Goal: Check status: Check status

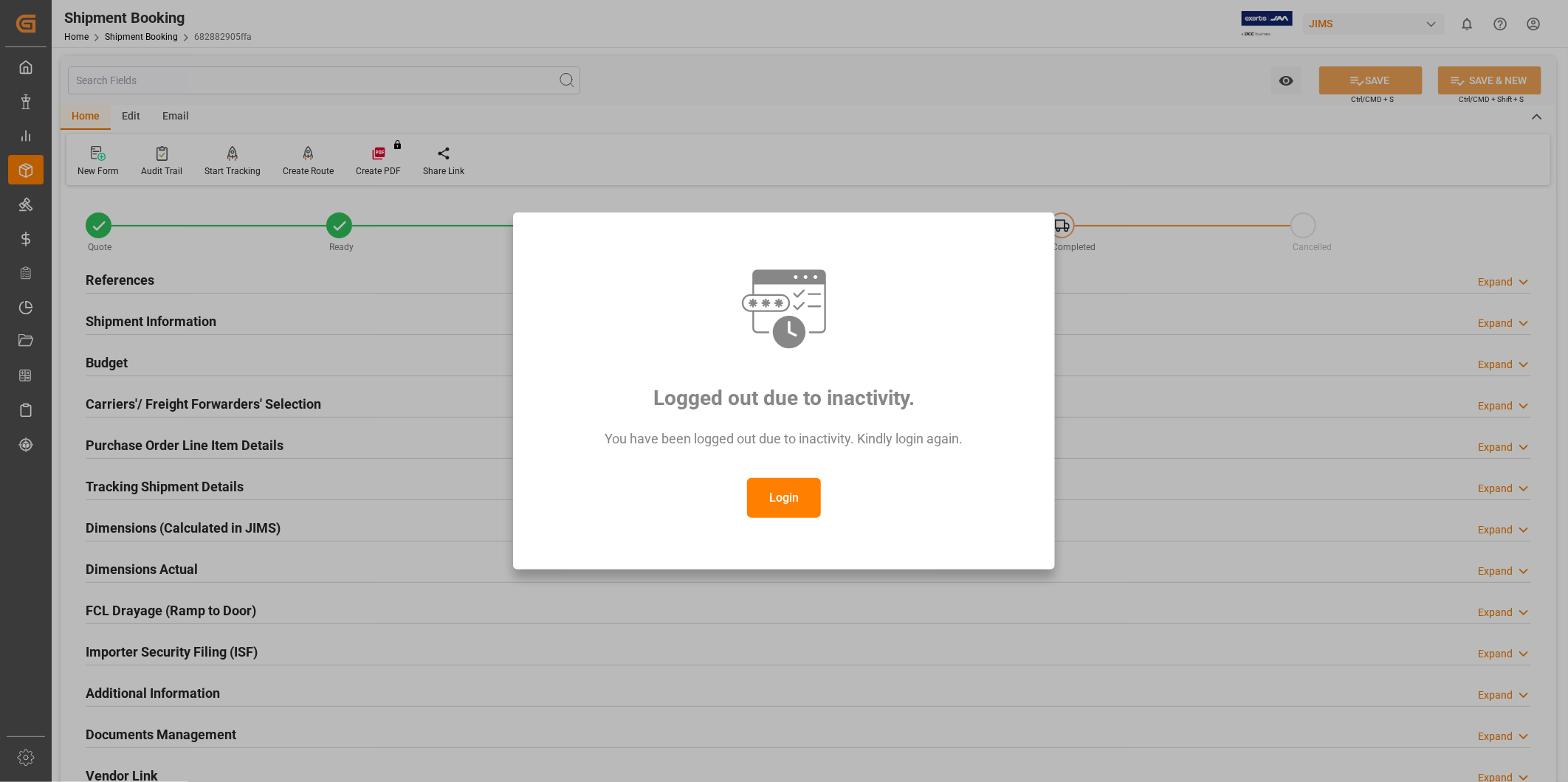
click at [808, 485] on button "Login" at bounding box center [784, 498] width 74 height 40
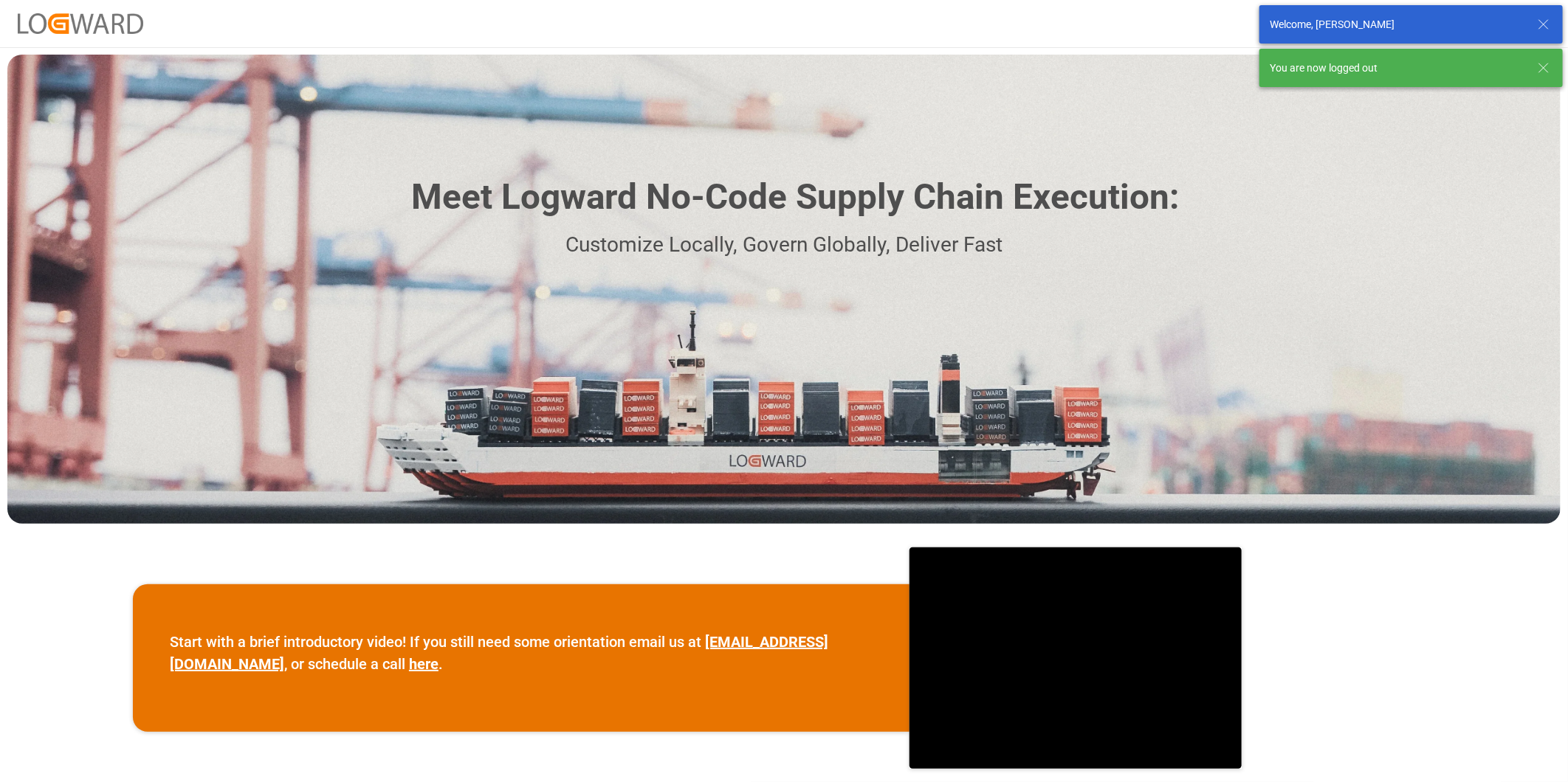
drag, startPoint x: 1547, startPoint y: 26, endPoint x: 1546, endPoint y: 34, distance: 8.1
click at [1546, 26] on icon at bounding box center [1543, 24] width 18 height 18
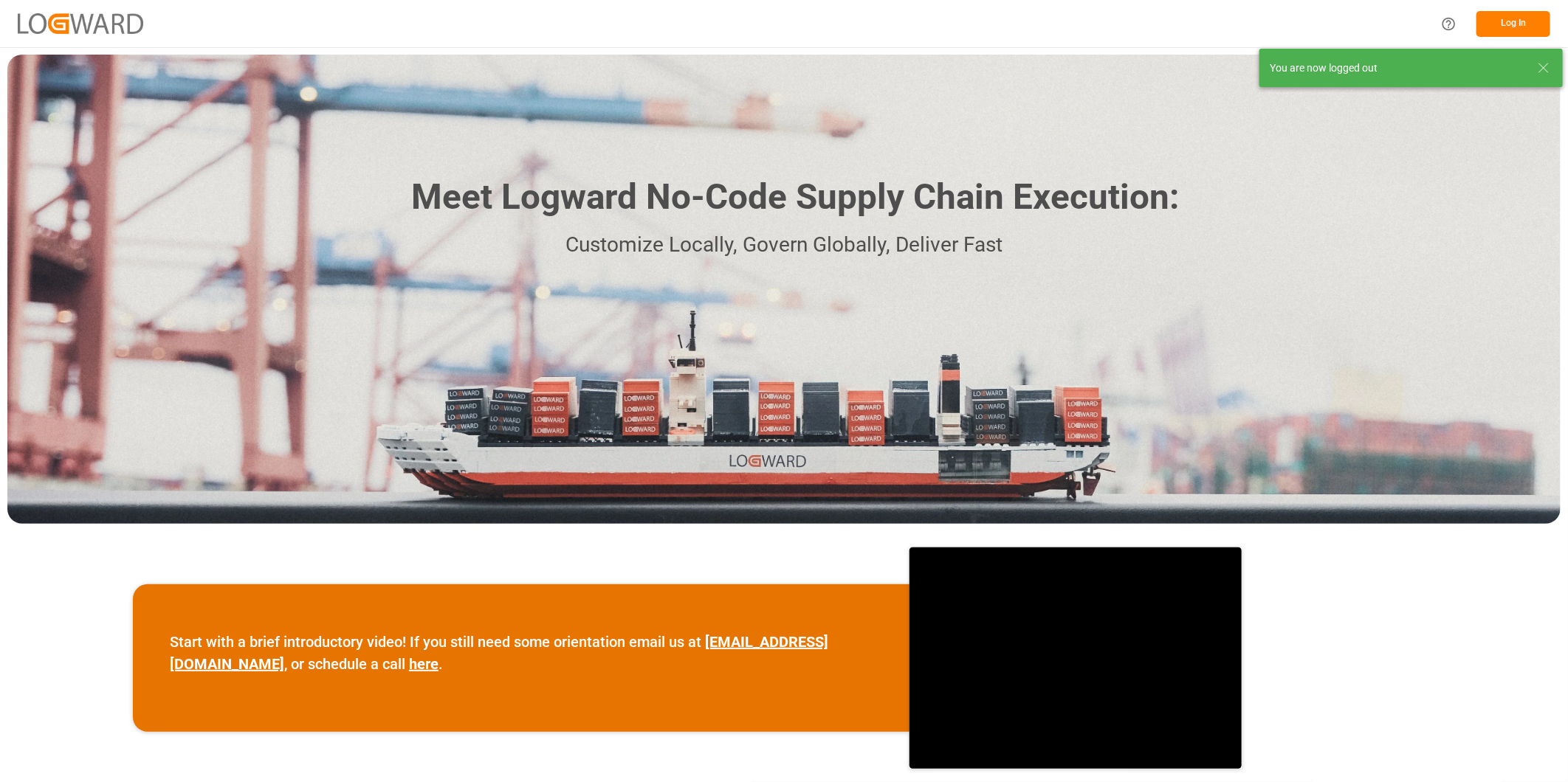
click at [1546, 65] on body "Log In Meet Logward No-Code Supply Chain Execution: Customize Locally, Govern G…" at bounding box center [784, 391] width 1568 height 782
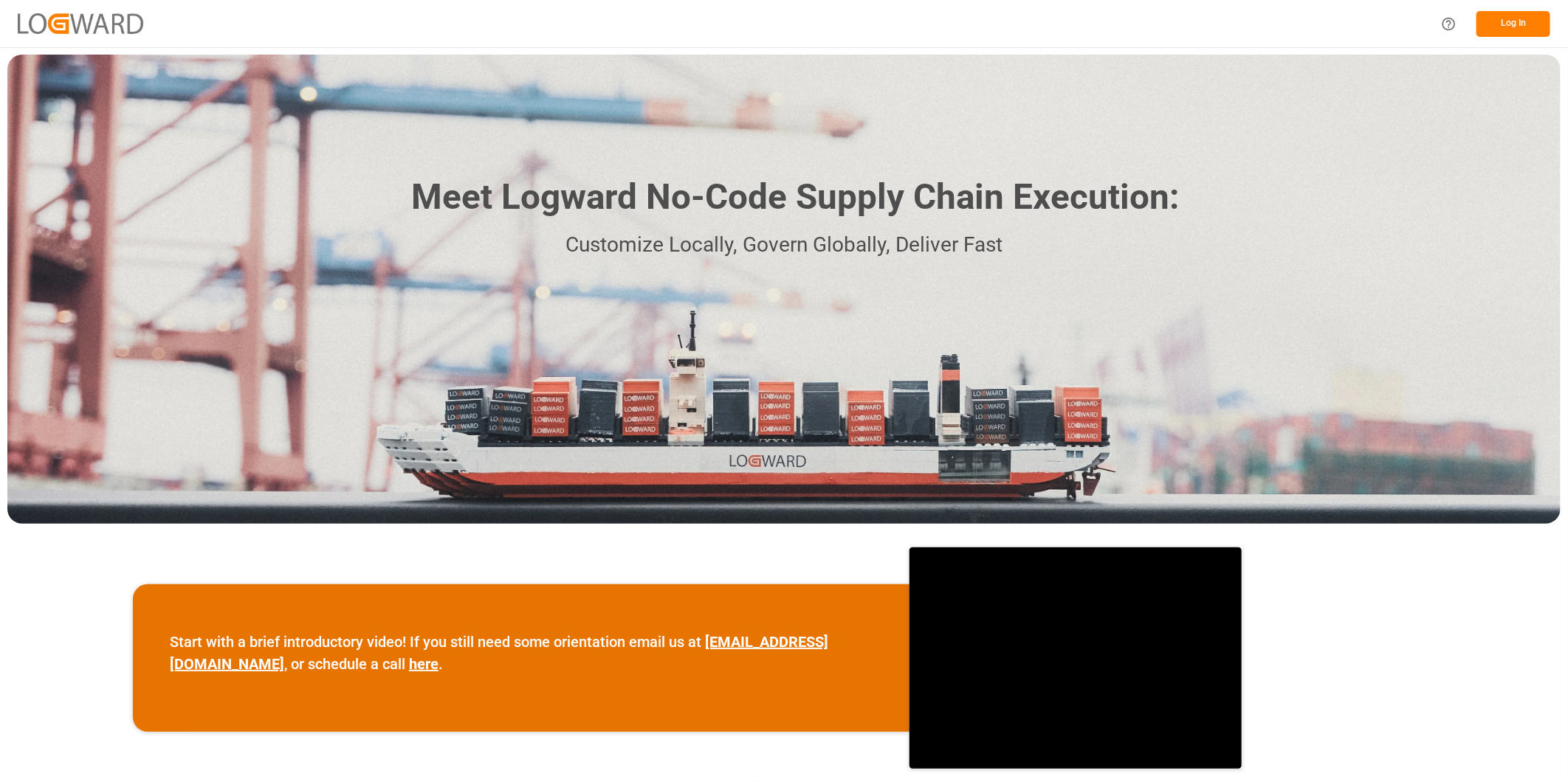
click at [1516, 24] on button "Log In" at bounding box center [1514, 24] width 74 height 26
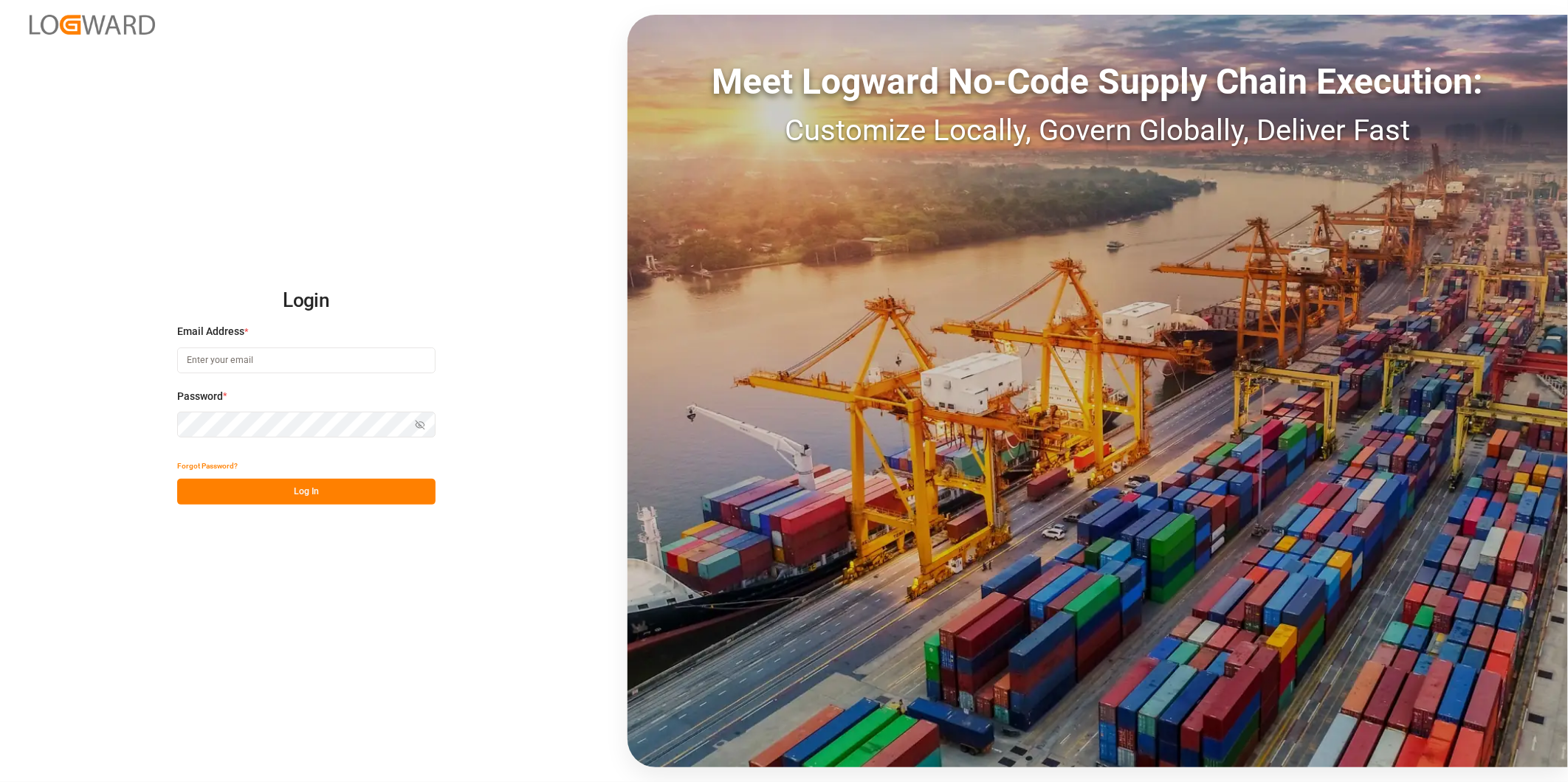
type input "[PERSON_NAME][EMAIL_ADDRESS][DOMAIN_NAME]"
click at [340, 485] on button "Log In" at bounding box center [306, 492] width 258 height 26
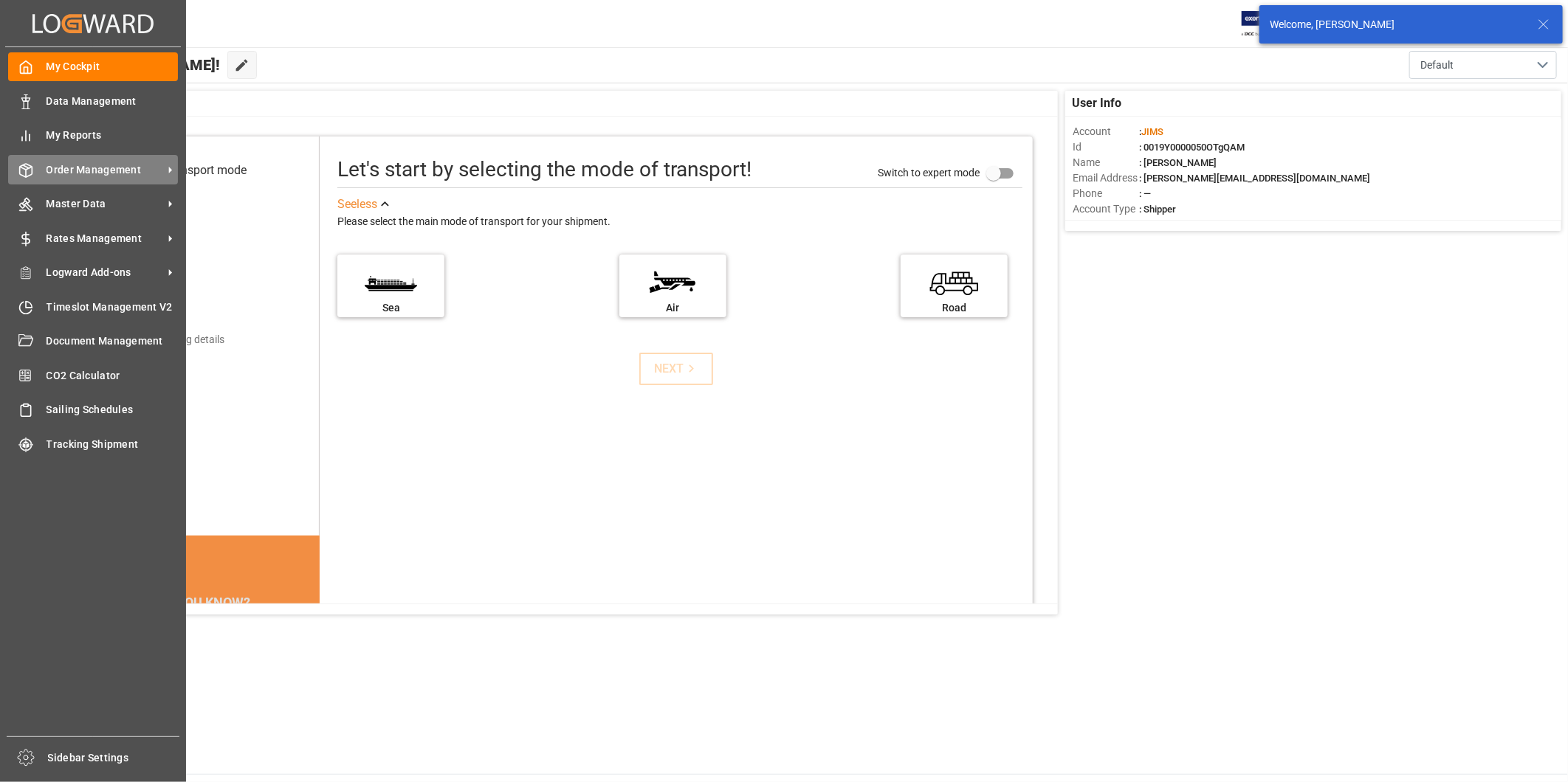
click at [108, 170] on span "Order Management" at bounding box center [105, 170] width 116 height 15
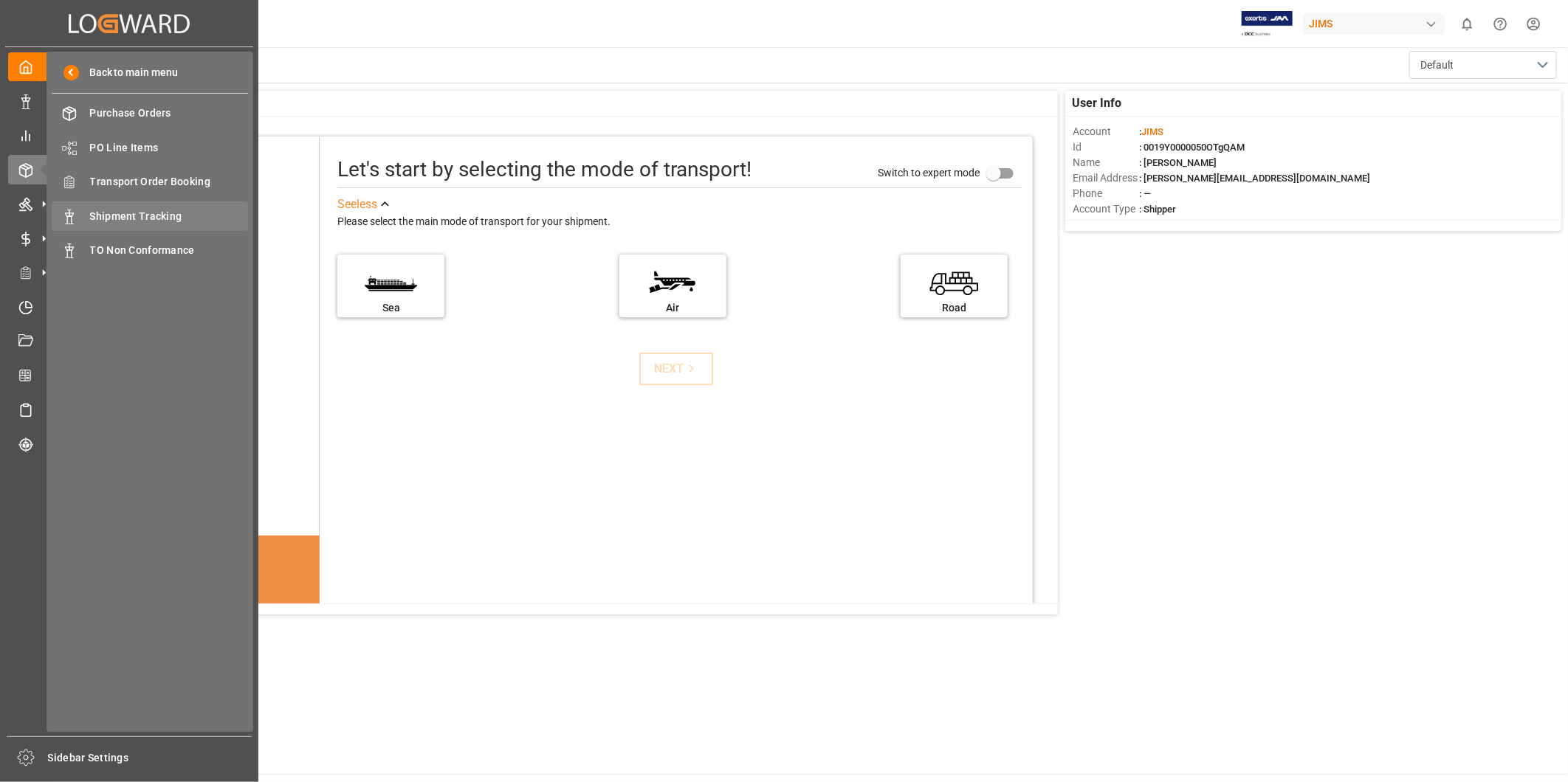
click at [180, 215] on span "Shipment Tracking" at bounding box center [169, 217] width 159 height 15
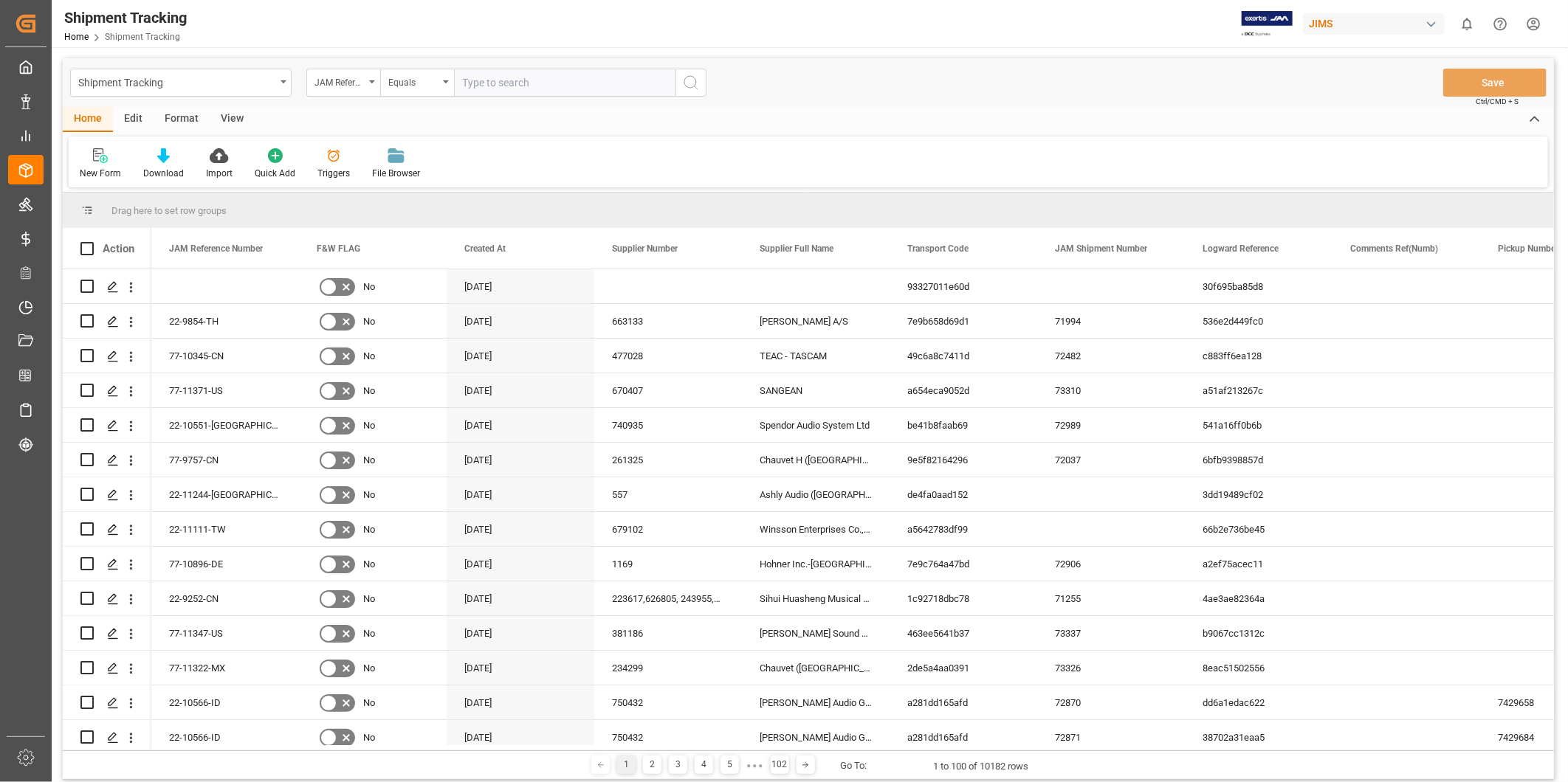
click at [533, 83] on input "text" at bounding box center [564, 83] width 221 height 28
type input "22-11247-[GEOGRAPHIC_DATA]"
click at [692, 83] on icon "search button" at bounding box center [691, 82] width 18 height 18
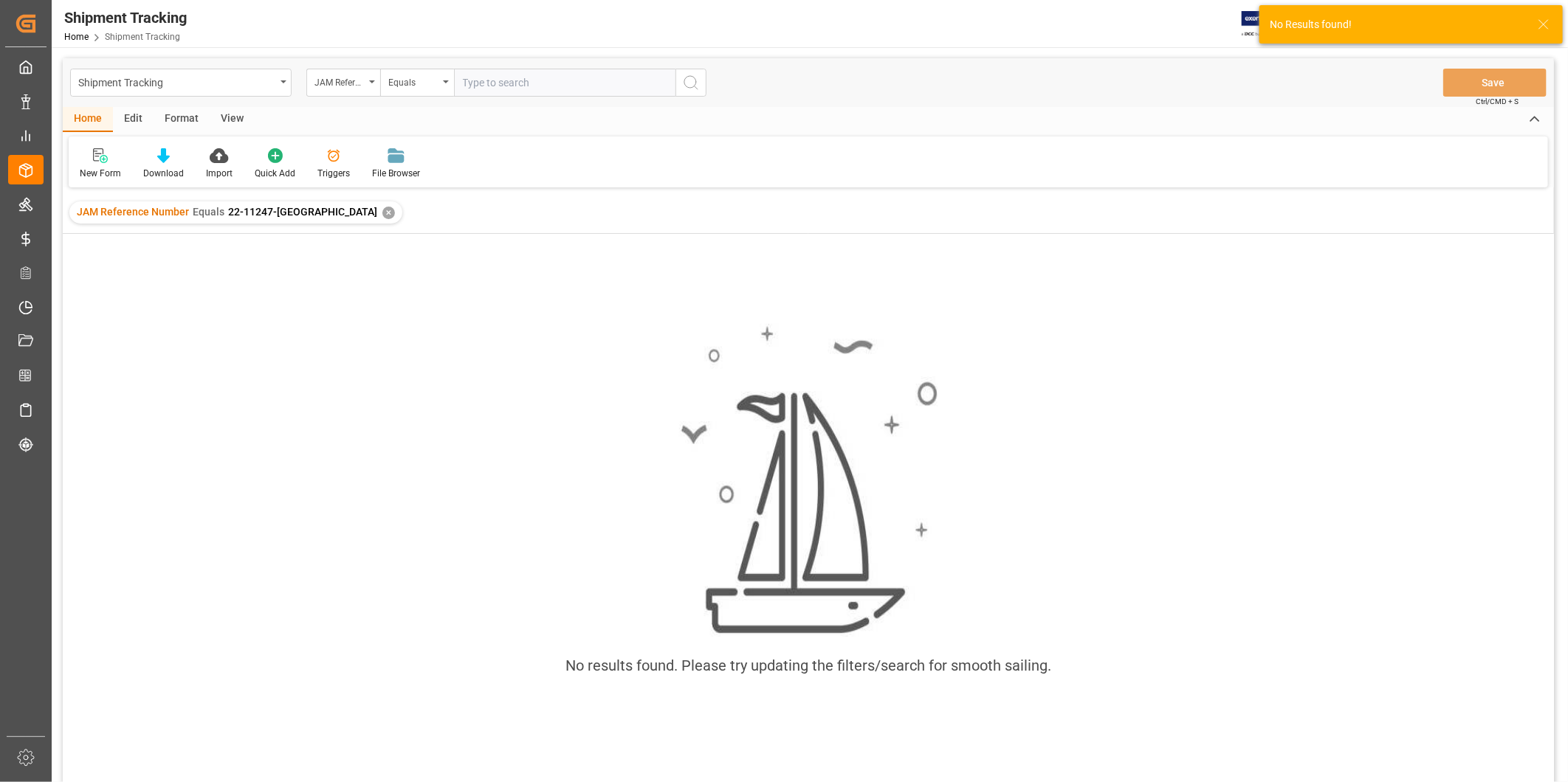
click at [382, 216] on div "✕" at bounding box center [389, 213] width 12 height 12
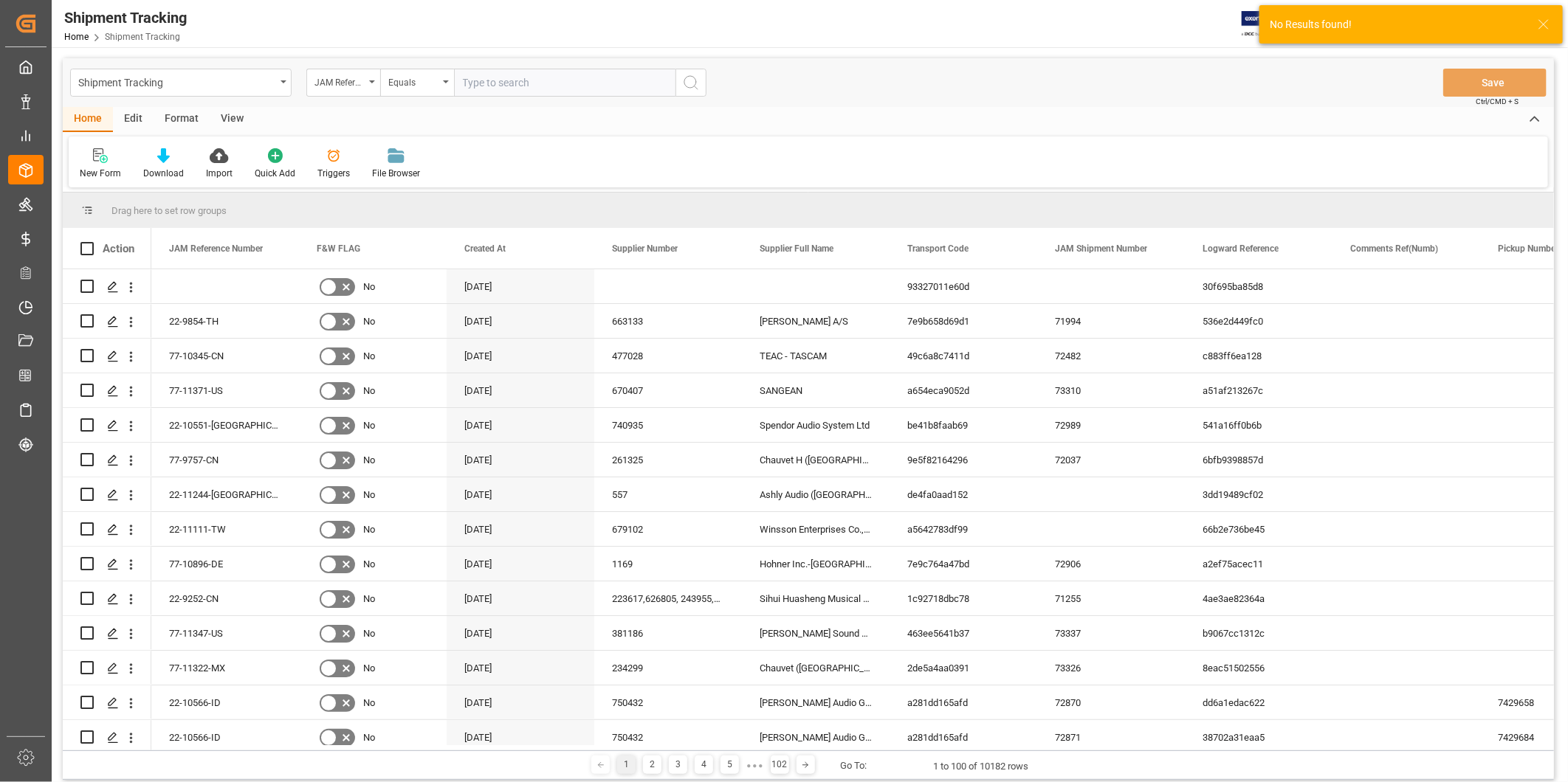
click at [485, 81] on input "text" at bounding box center [564, 83] width 221 height 28
paste input "22-11247-[GEOGRAPHIC_DATA]"
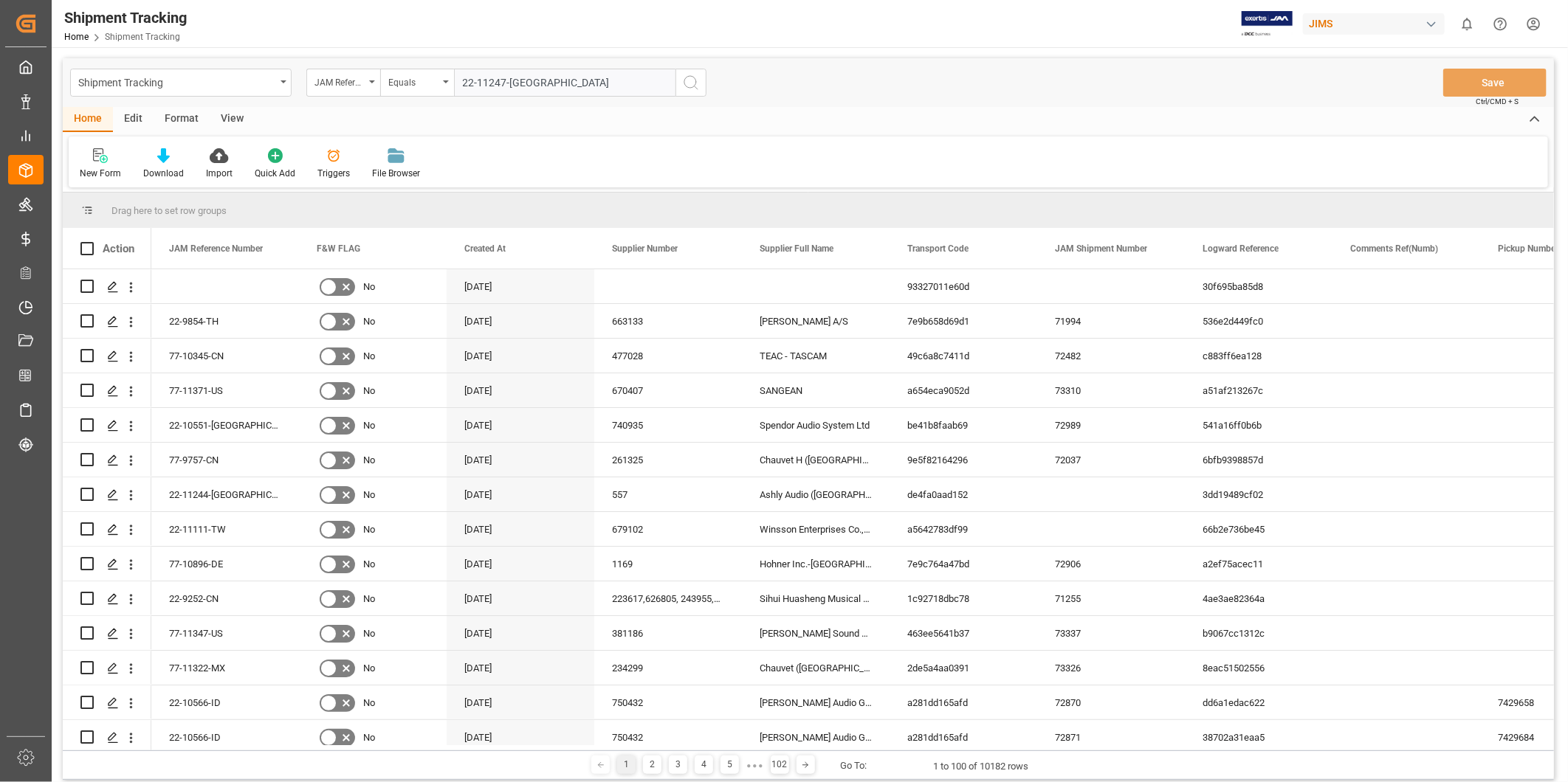
type input "22-11247-[GEOGRAPHIC_DATA]"
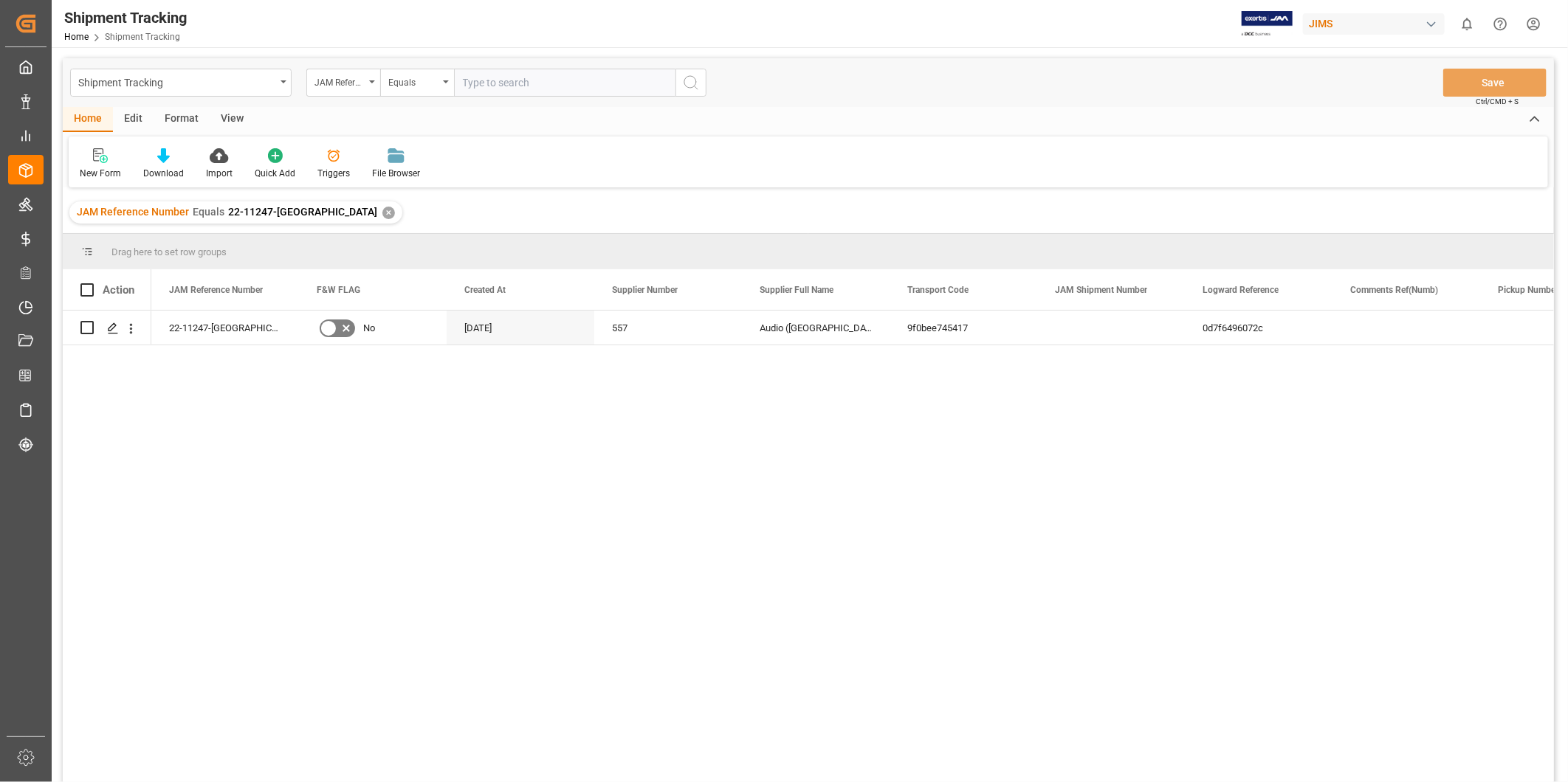
click at [222, 121] on div "View" at bounding box center [232, 119] width 45 height 25
click at [103, 168] on div "Default" at bounding box center [94, 173] width 29 height 13
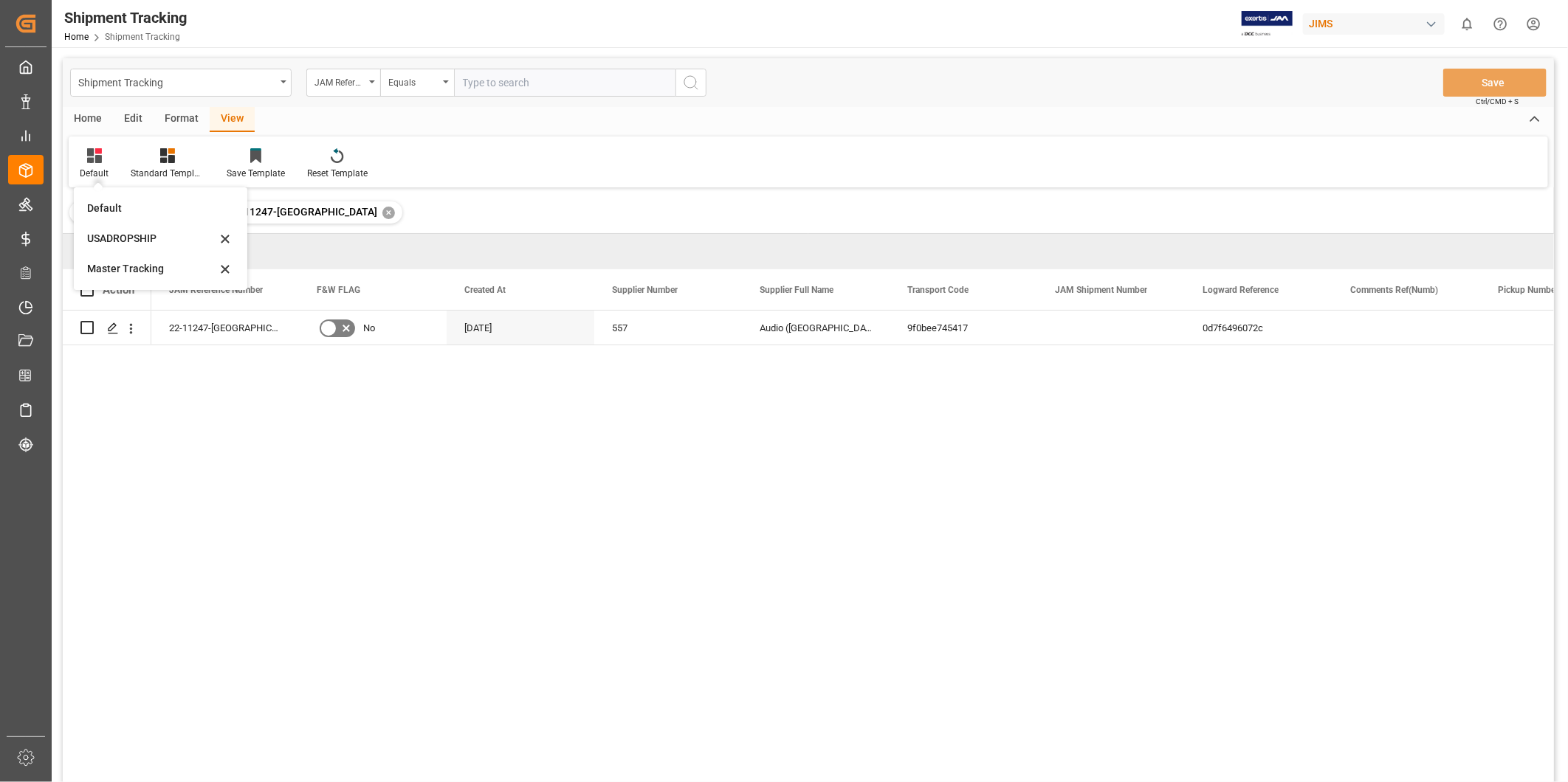
drag, startPoint x: 103, startPoint y: 168, endPoint x: 110, endPoint y: 264, distance: 96.3
click at [110, 264] on div "Master Tracking" at bounding box center [152, 269] width 130 height 15
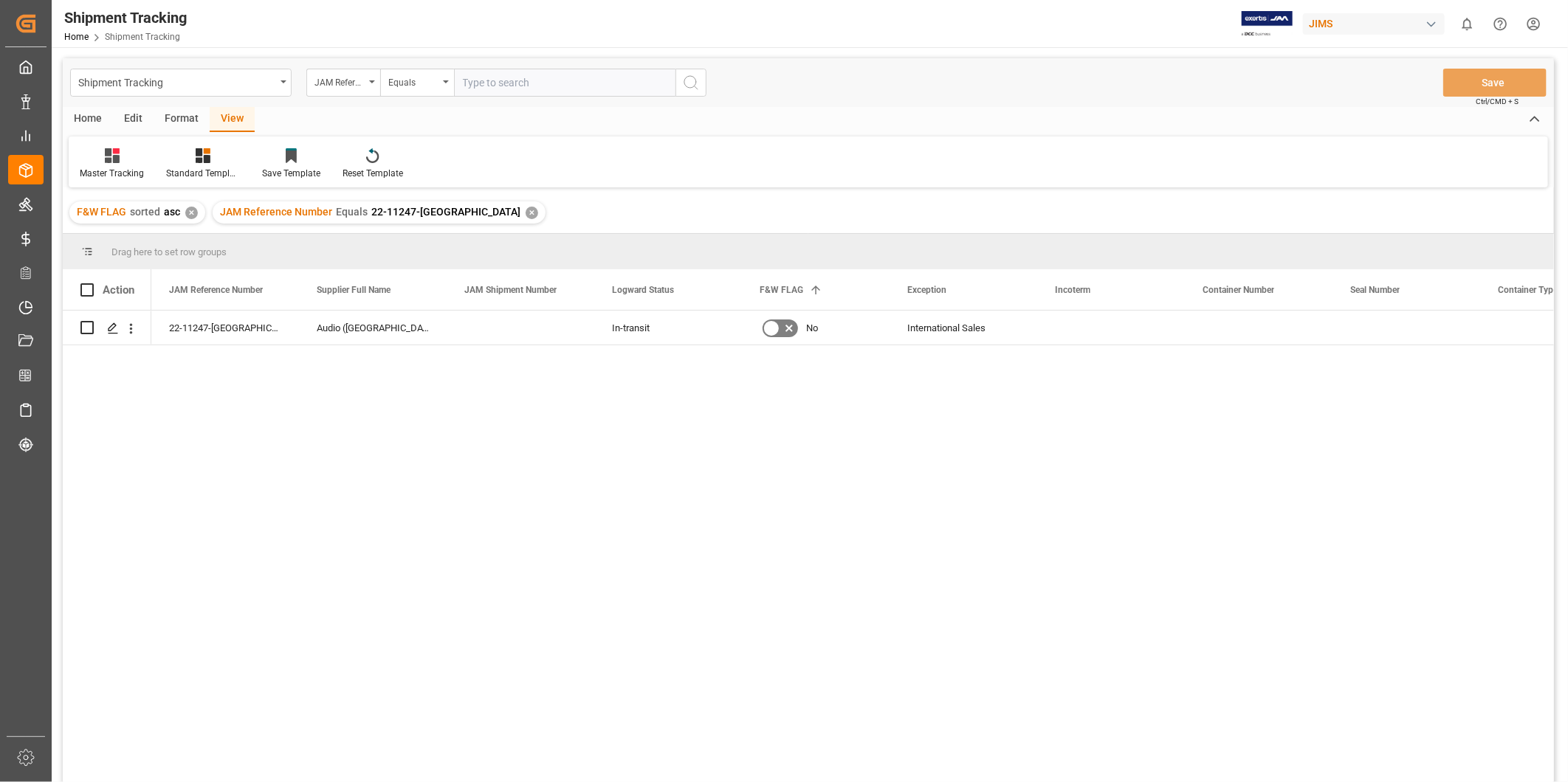
click at [1124, 347] on div "22-11247-US Audio ([GEOGRAPHIC_DATA], [GEOGRAPHIC_DATA]) In-transit No Internat…" at bounding box center [852, 551] width 1402 height 481
click at [1130, 336] on div "Press SPACE to select this row." at bounding box center [1110, 328] width 148 height 34
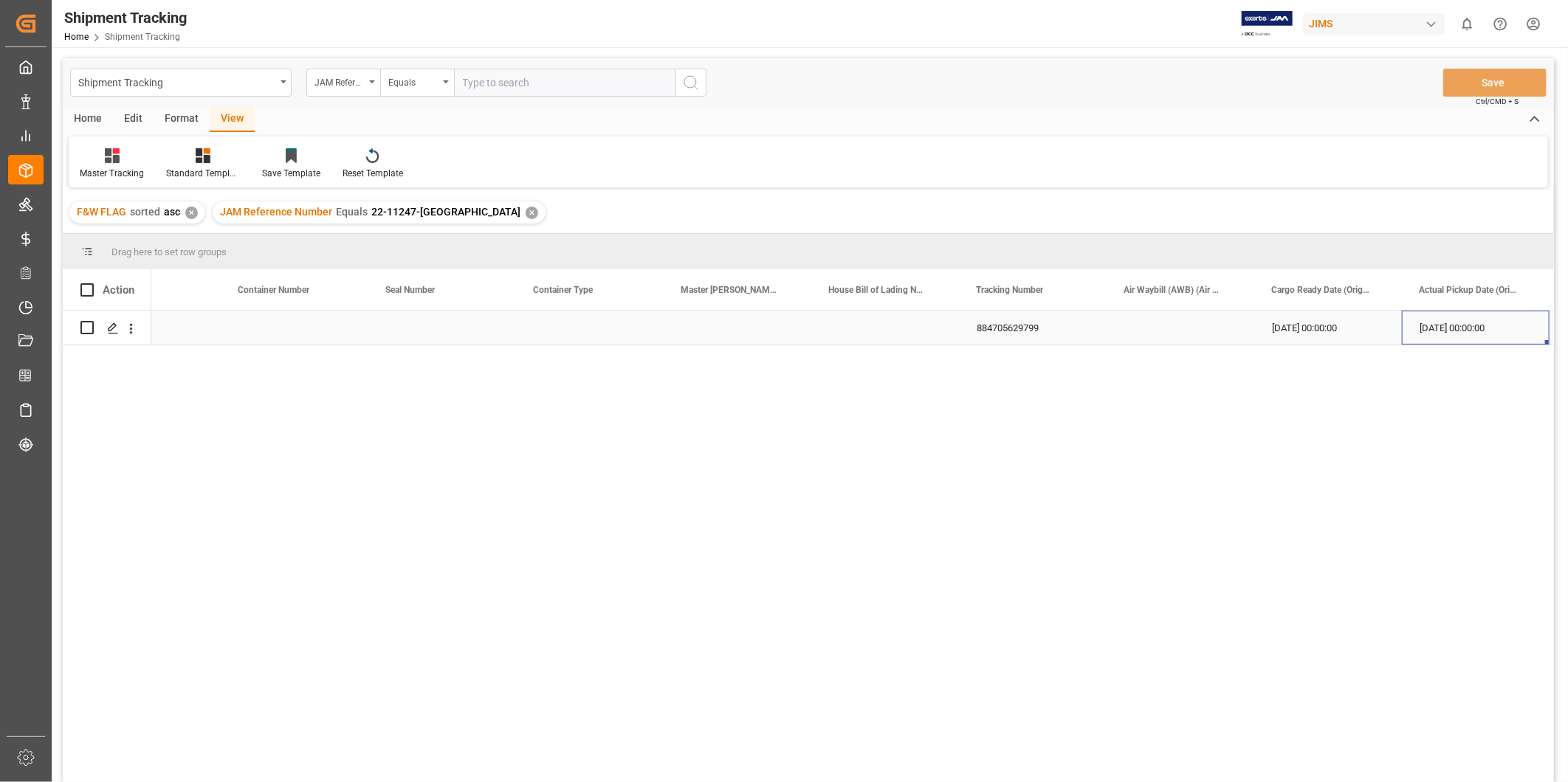
scroll to position [0, 1555]
click at [1344, 329] on div "[DATE] 00:00:00" at bounding box center [1328, 328] width 148 height 34
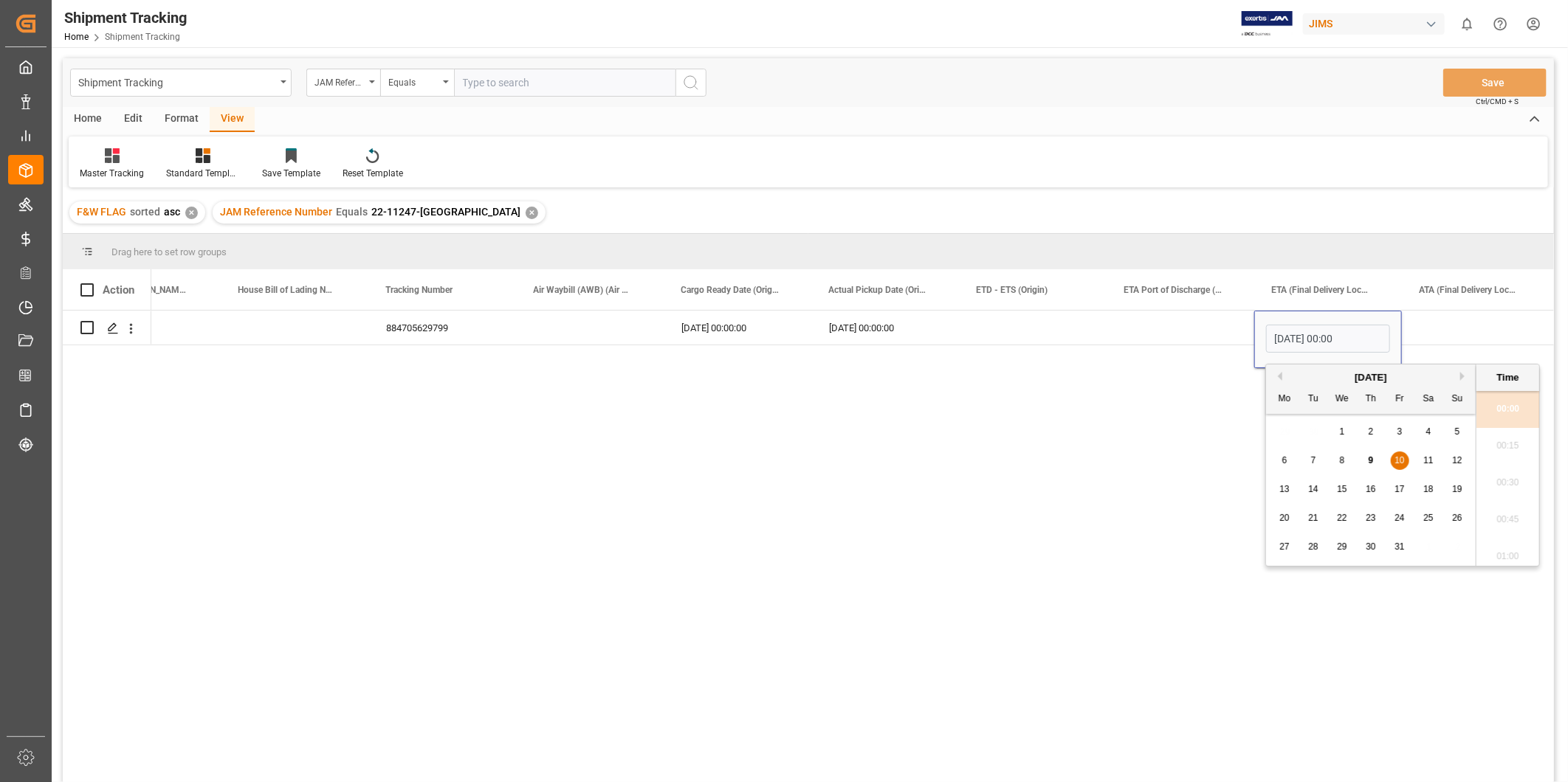
click at [1279, 375] on button "Previous Month" at bounding box center [1278, 377] width 9 height 9
click at [1284, 554] on div "29" at bounding box center [1285, 547] width 18 height 18
type input "[DATE] 00:00"
click at [1418, 328] on div "Press SPACE to select this row." at bounding box center [1475, 328] width 148 height 34
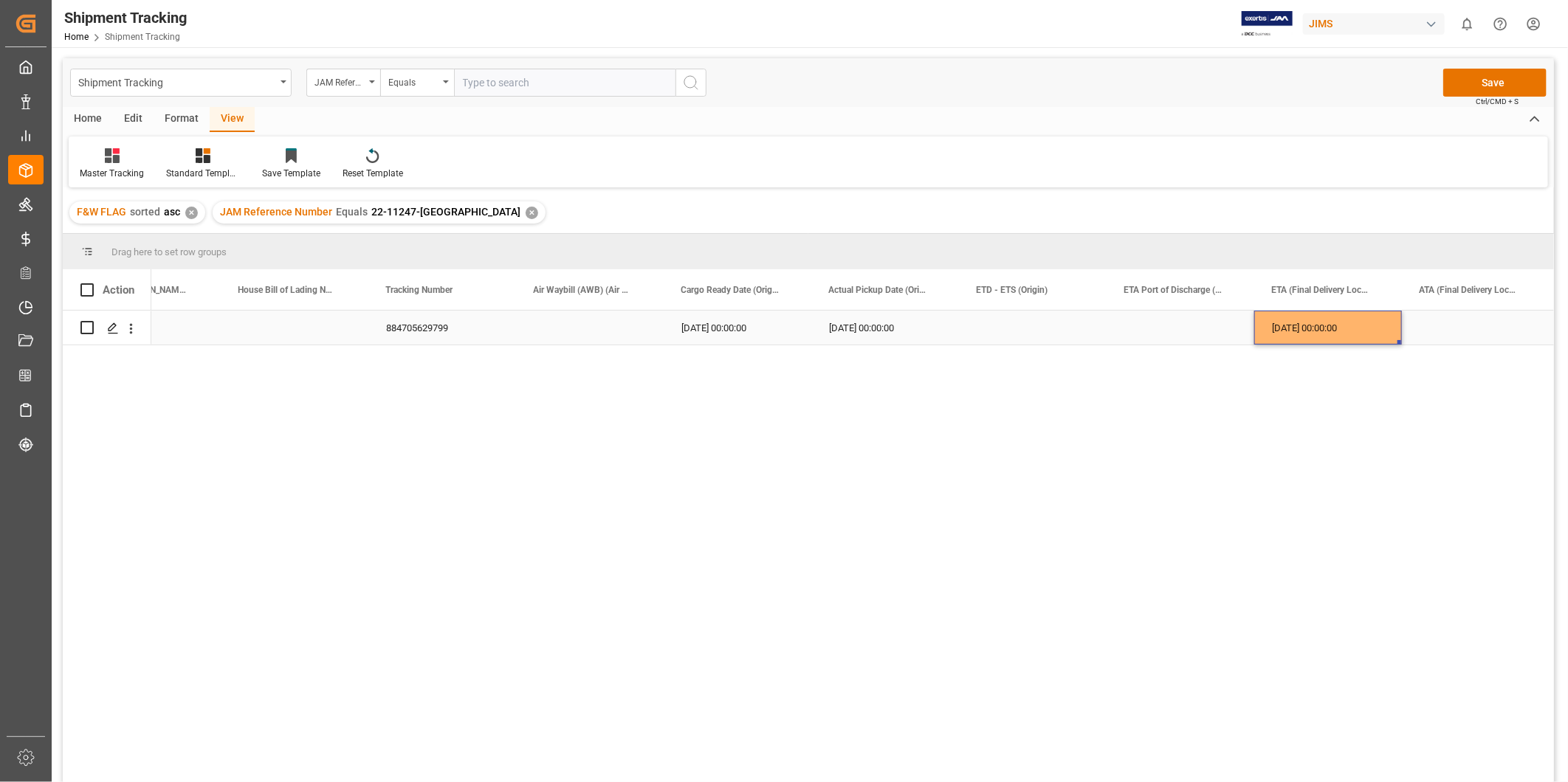
click at [1348, 333] on div "[DATE] 00:00:00" at bounding box center [1328, 328] width 148 height 34
click at [1440, 325] on div "Press SPACE to select this row." at bounding box center [1475, 328] width 148 height 34
click at [1494, 78] on button "Save" at bounding box center [1494, 83] width 103 height 28
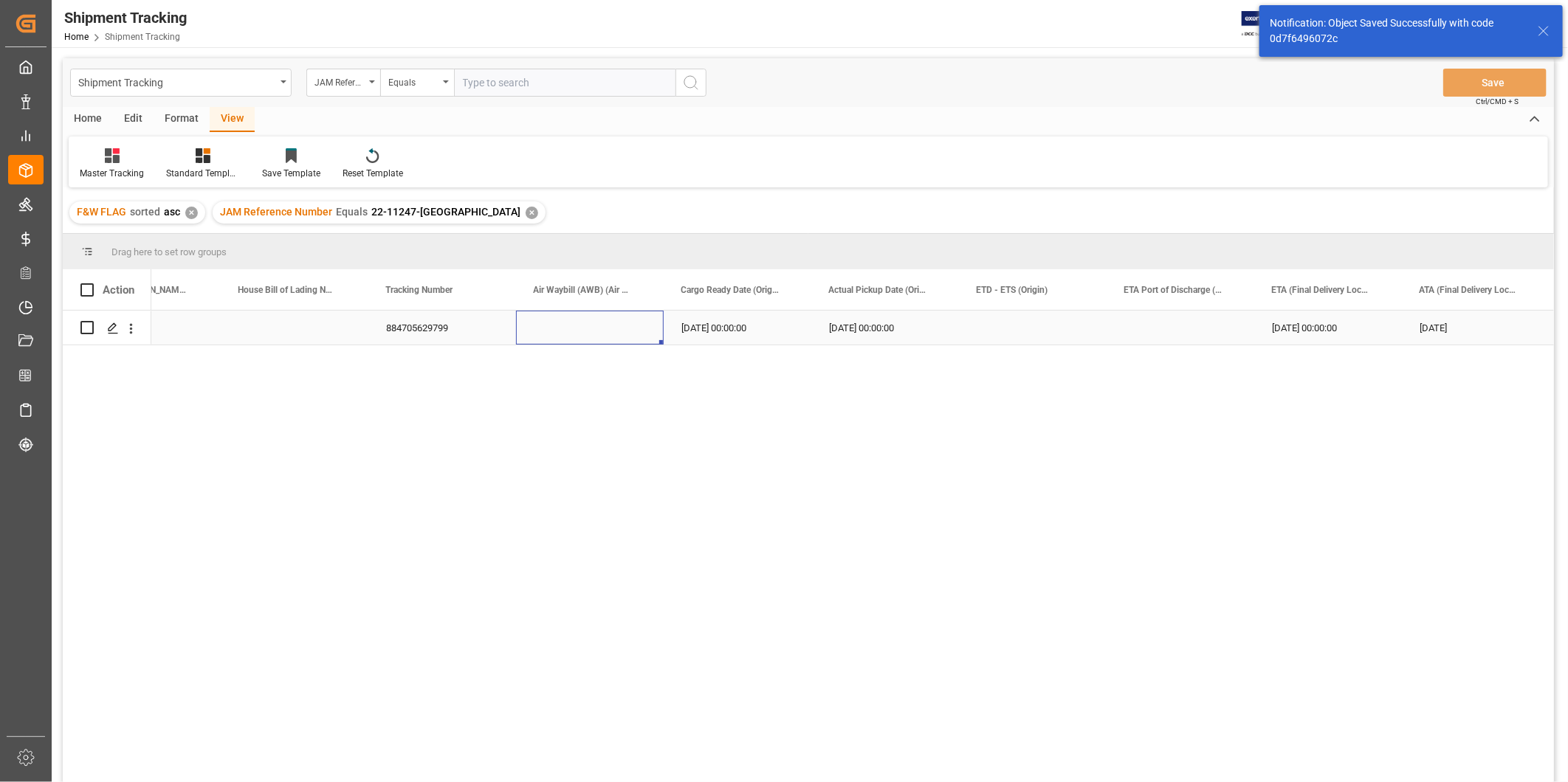
click at [634, 326] on div "Press SPACE to select this row." at bounding box center [589, 328] width 148 height 34
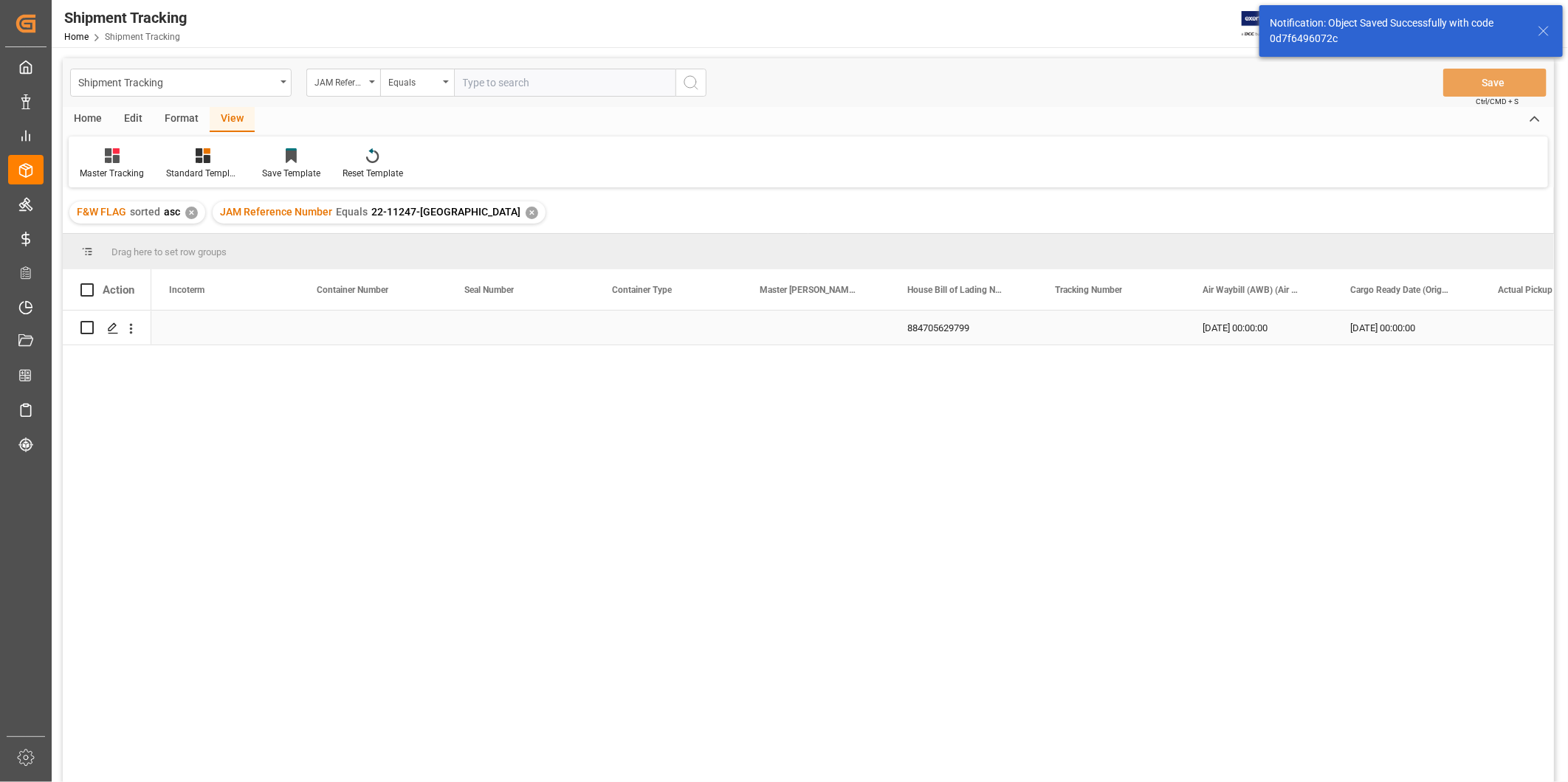
scroll to position [0, 0]
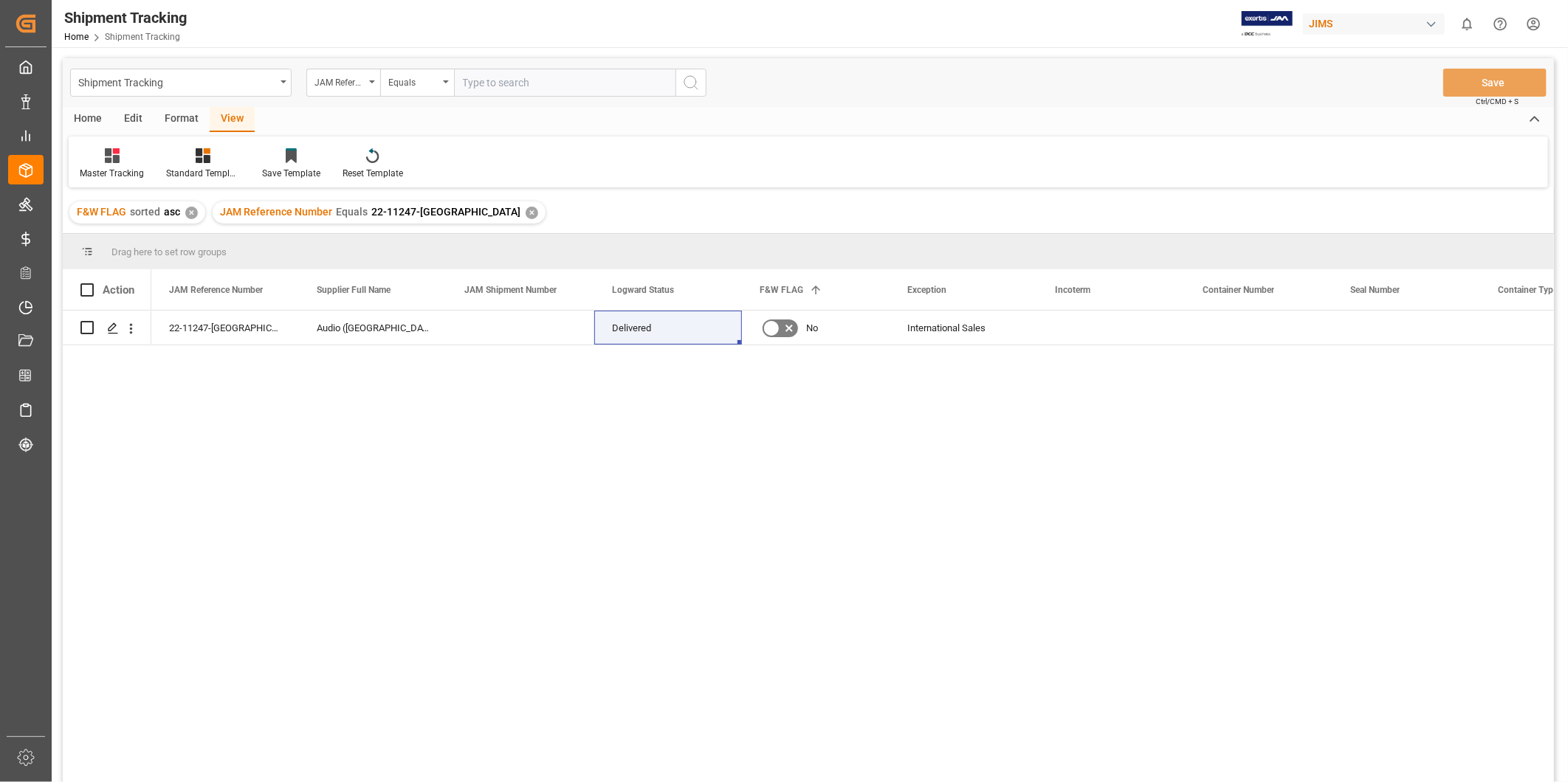
click at [343, 564] on div "International Sales No Delivered Audio ([GEOGRAPHIC_DATA], [GEOGRAPHIC_DATA]) 2…" at bounding box center [852, 551] width 1402 height 481
click at [526, 214] on div "✕" at bounding box center [532, 213] width 12 height 12
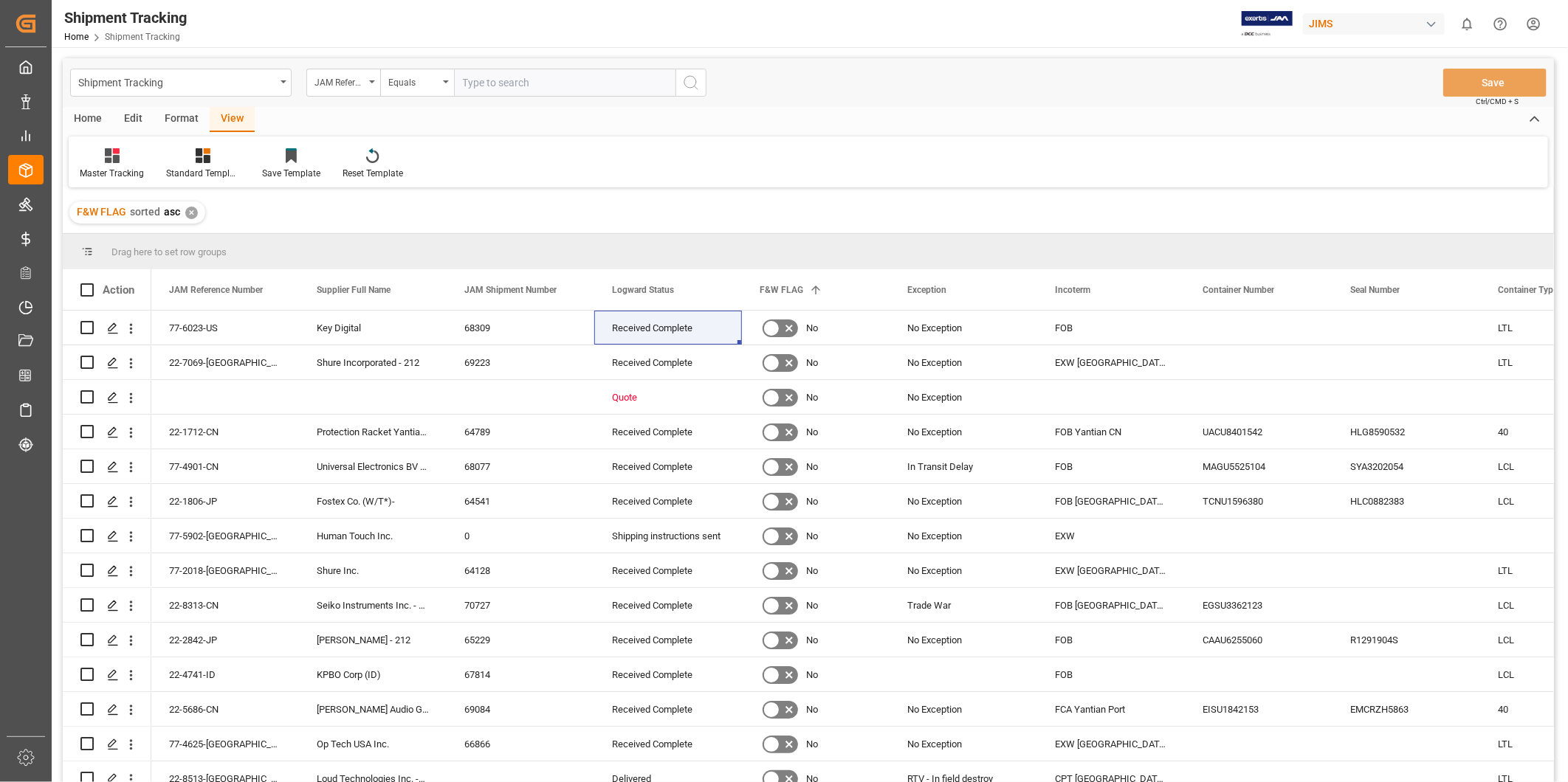
click at [494, 83] on input "text" at bounding box center [564, 83] width 221 height 28
paste input "818119734940"
type input "818119734940"
click at [510, 90] on input "text" at bounding box center [564, 83] width 221 height 28
paste input "22-11364-[GEOGRAPHIC_DATA]"
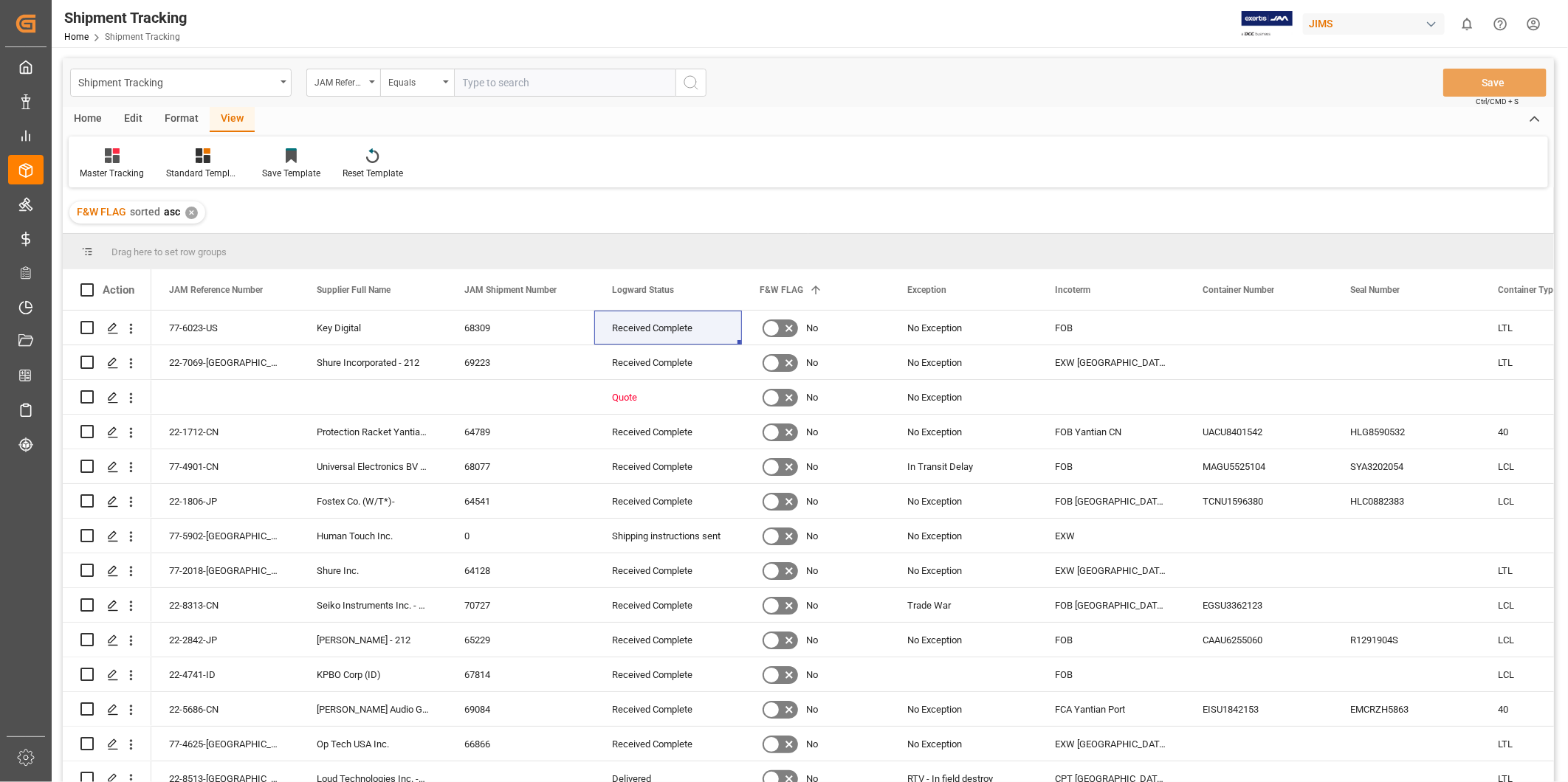
type input "22-11364-[GEOGRAPHIC_DATA]"
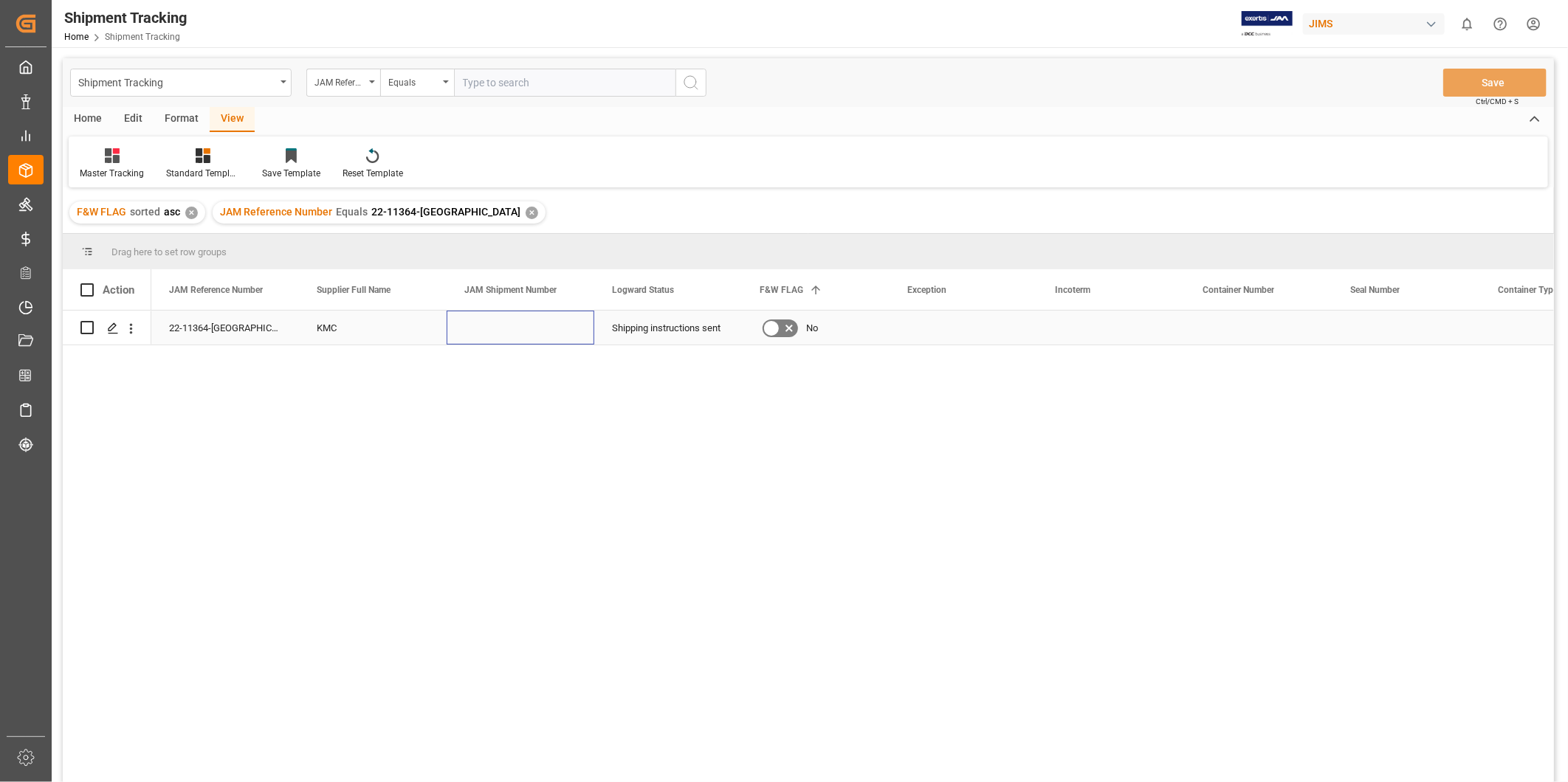
click at [491, 343] on div "Press SPACE to select this row." at bounding box center [520, 328] width 148 height 34
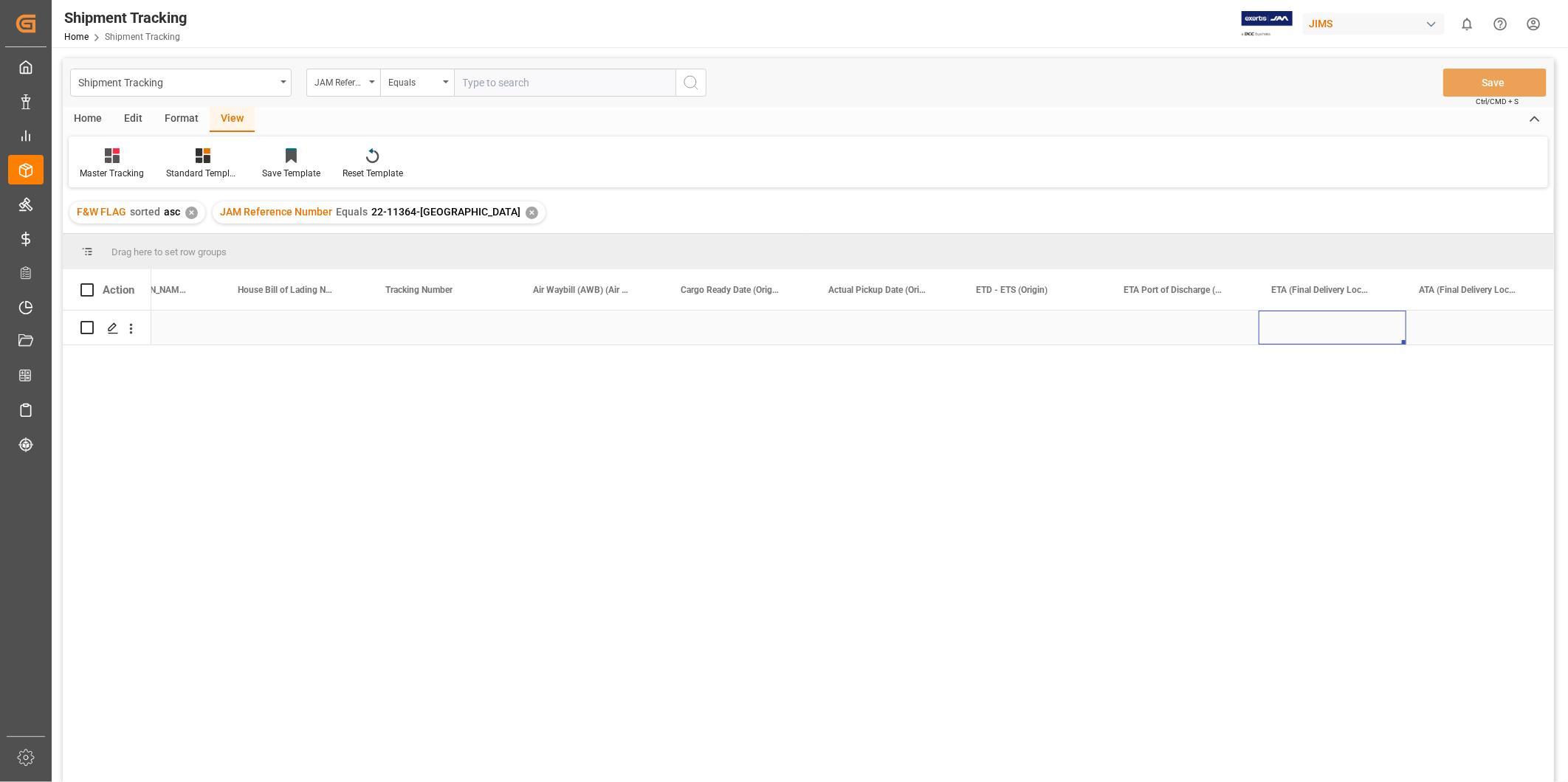
scroll to position [0, 1698]
click at [713, 336] on div "Press SPACE to select this row." at bounding box center [742, 328] width 148 height 34
click at [534, 332] on div "Press SPACE to select this row." at bounding box center [594, 328] width 148 height 34
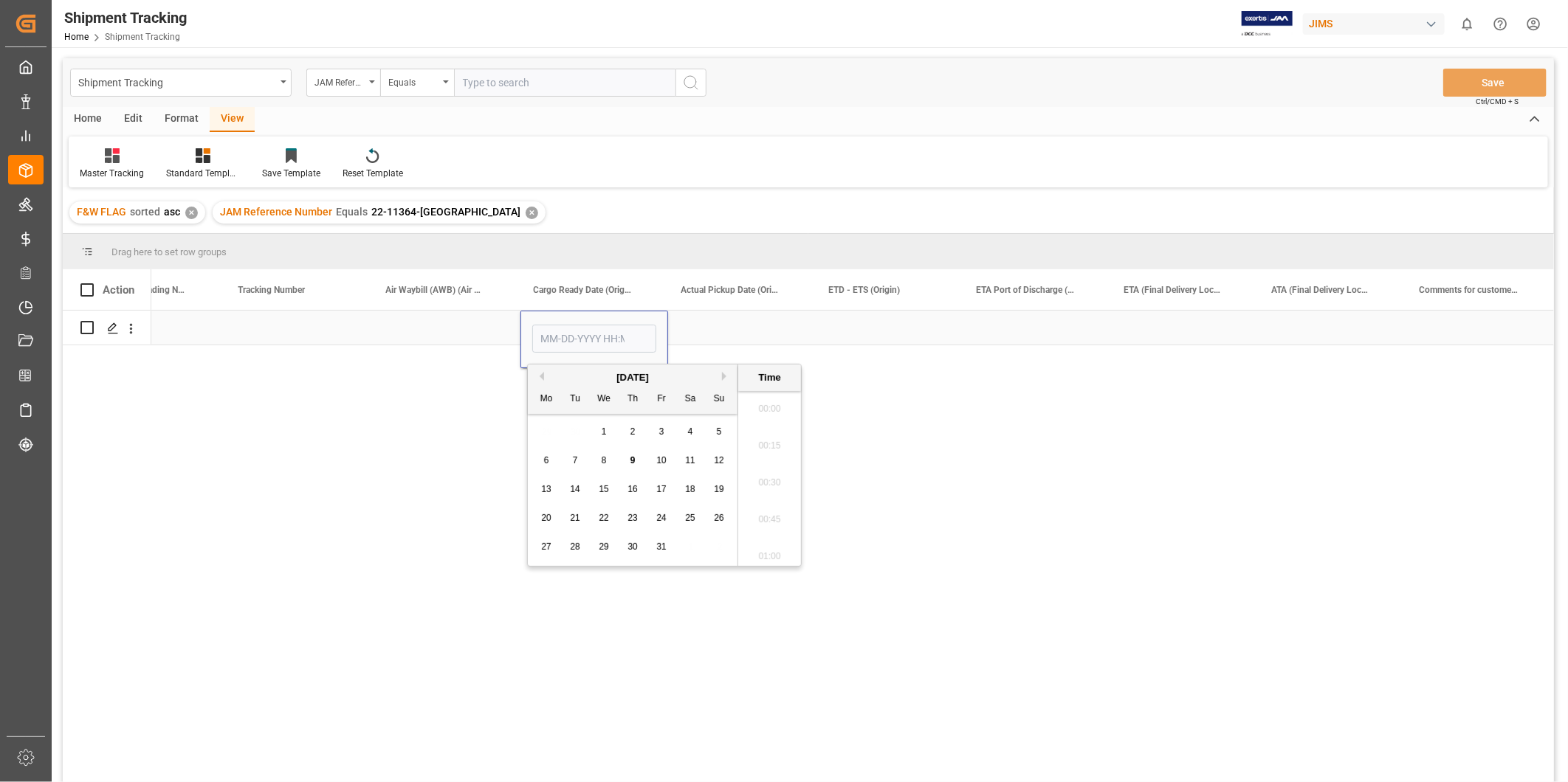
scroll to position [1148, 0]
click at [544, 461] on span "6" at bounding box center [546, 460] width 5 height 10
type input "[DATE] 00:00"
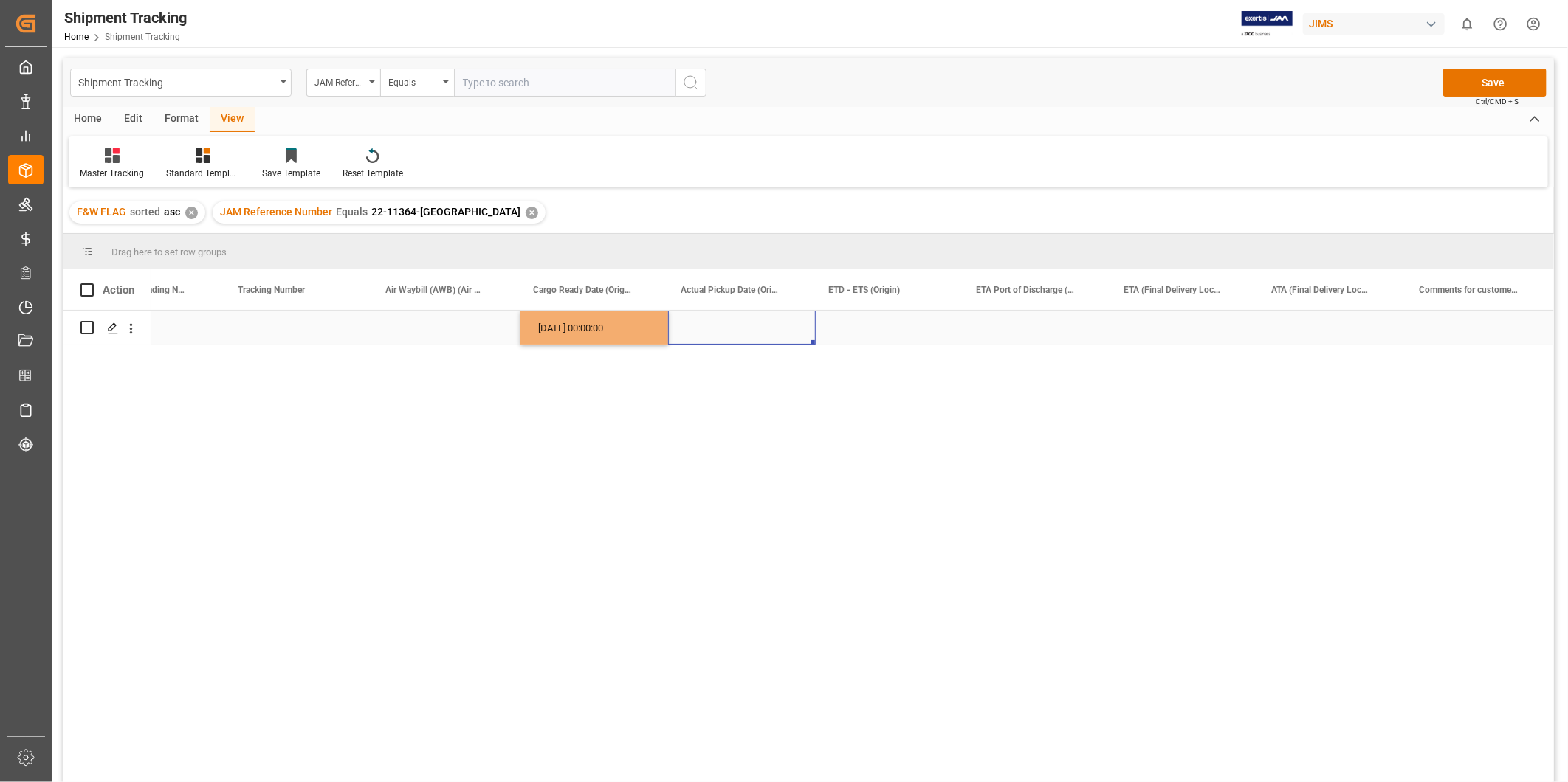
click at [710, 338] on div "Press SPACE to select this row." at bounding box center [742, 328] width 148 height 34
click at [614, 330] on div "[DATE] 00:00:00" at bounding box center [594, 328] width 148 height 34
click at [696, 329] on div "Press SPACE to select this row." at bounding box center [742, 328] width 148 height 34
click at [873, 325] on div "Press SPACE to select this row." at bounding box center [889, 328] width 148 height 34
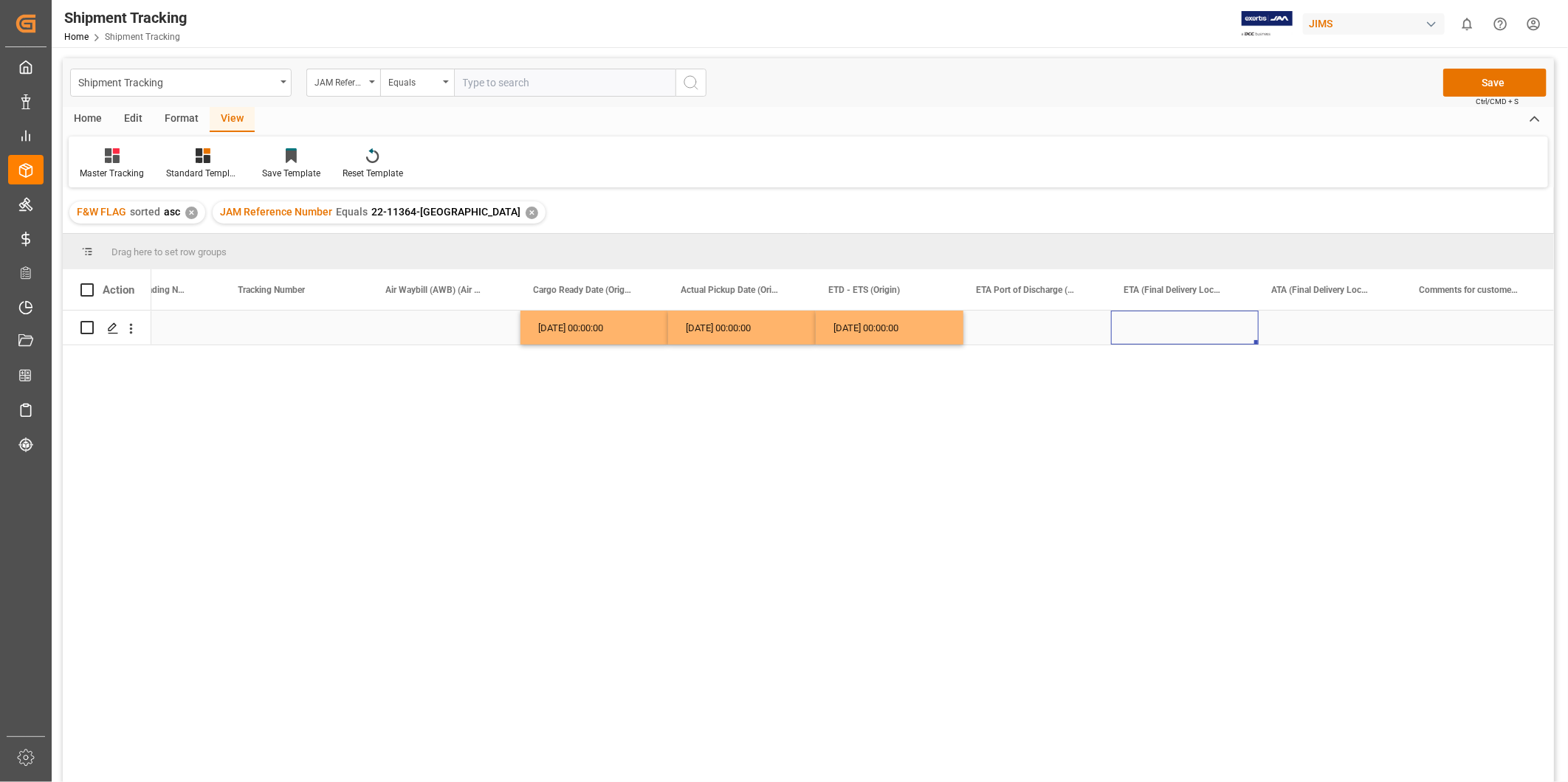
click at [1230, 327] on div "Press SPACE to select this row." at bounding box center [1185, 328] width 148 height 34
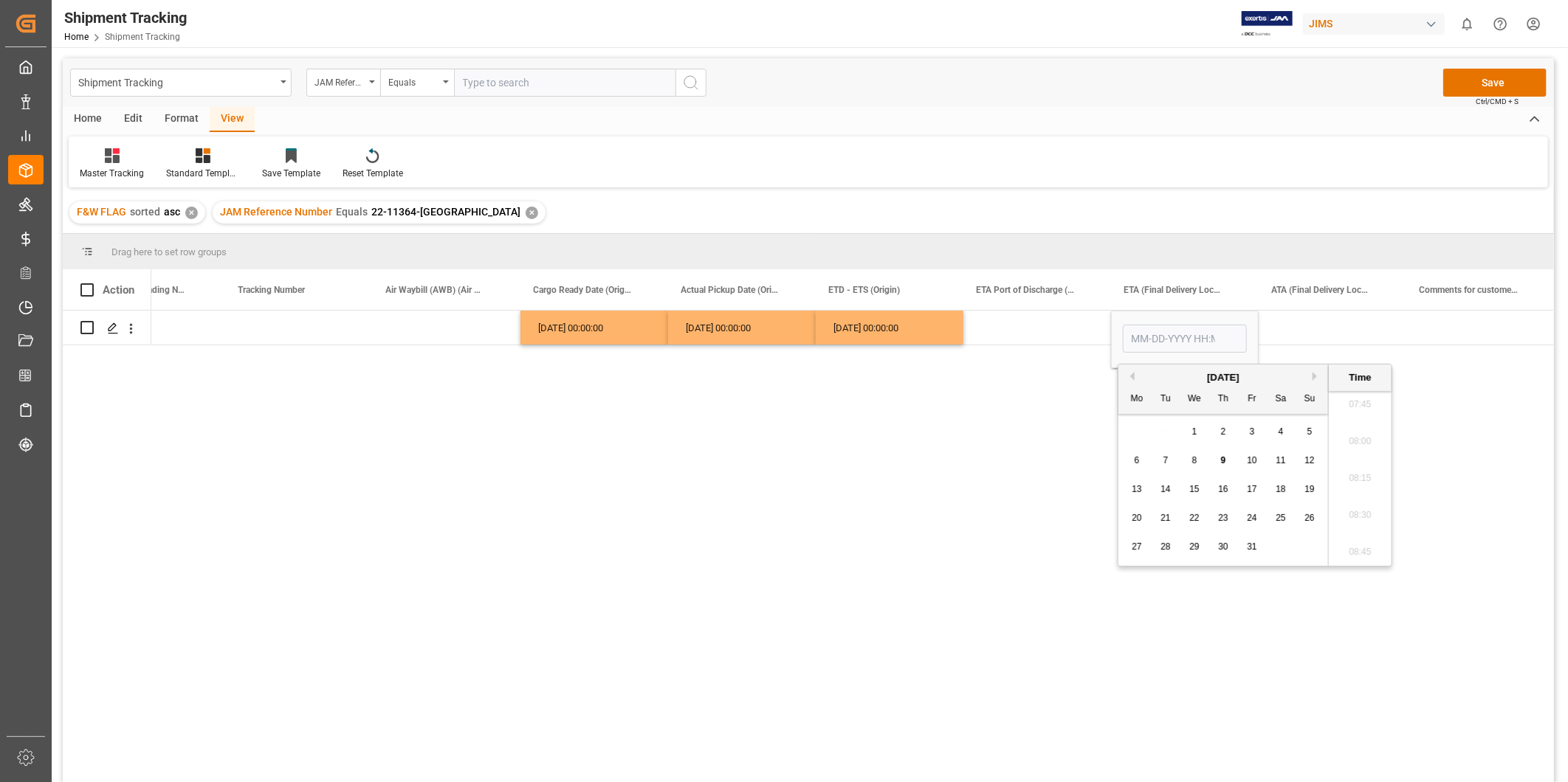
click at [1197, 465] on div "8" at bounding box center [1195, 461] width 18 height 18
type input "[DATE] 00:00"
click at [1294, 328] on div "Press SPACE to select this row." at bounding box center [1332, 328] width 148 height 34
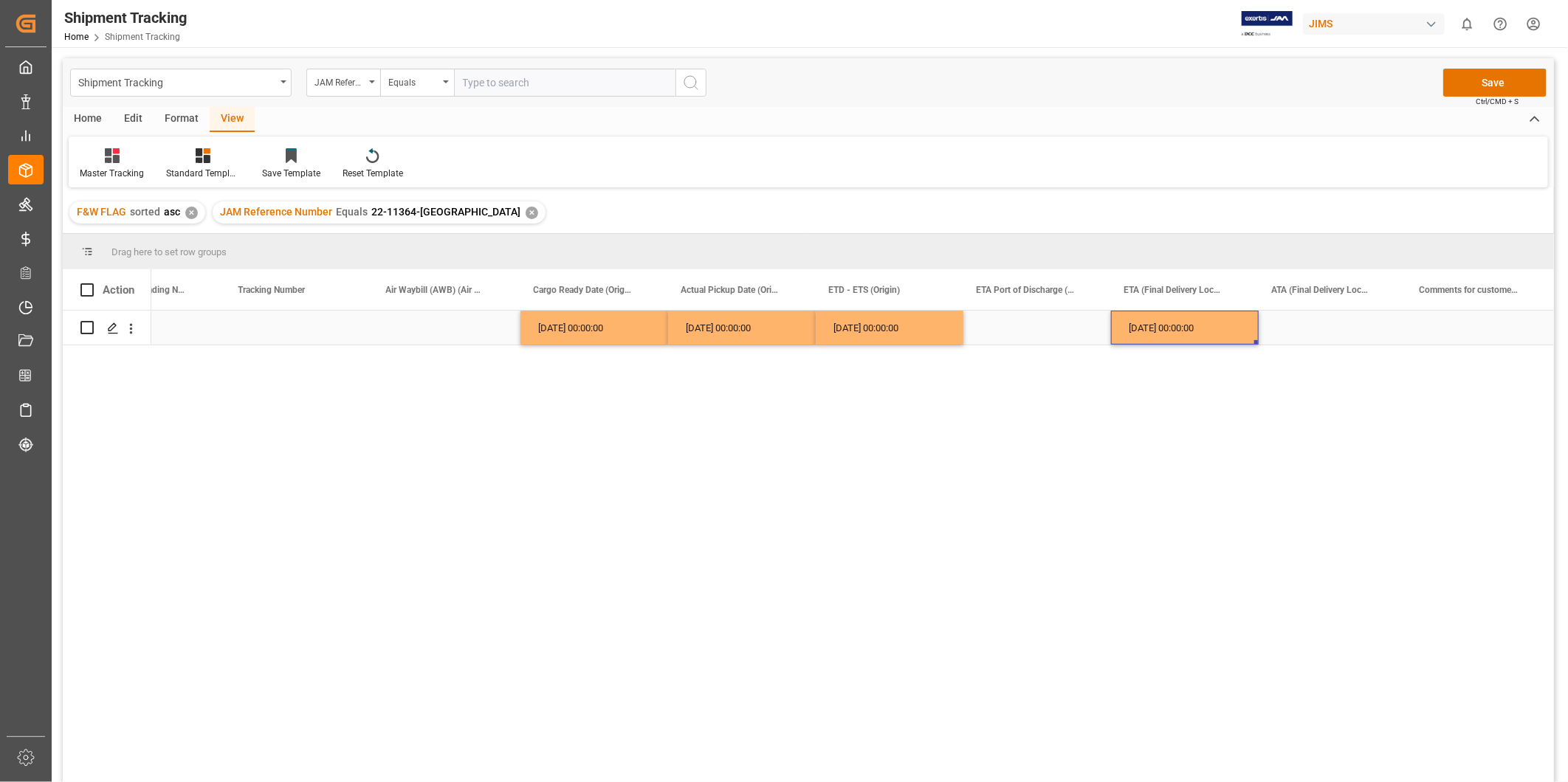
click at [1193, 336] on div "[DATE] 00:00:00" at bounding box center [1185, 328] width 148 height 34
click at [1288, 325] on div "Press SPACE to select this row." at bounding box center [1332, 328] width 148 height 34
click at [1475, 81] on button "Save" at bounding box center [1494, 83] width 103 height 28
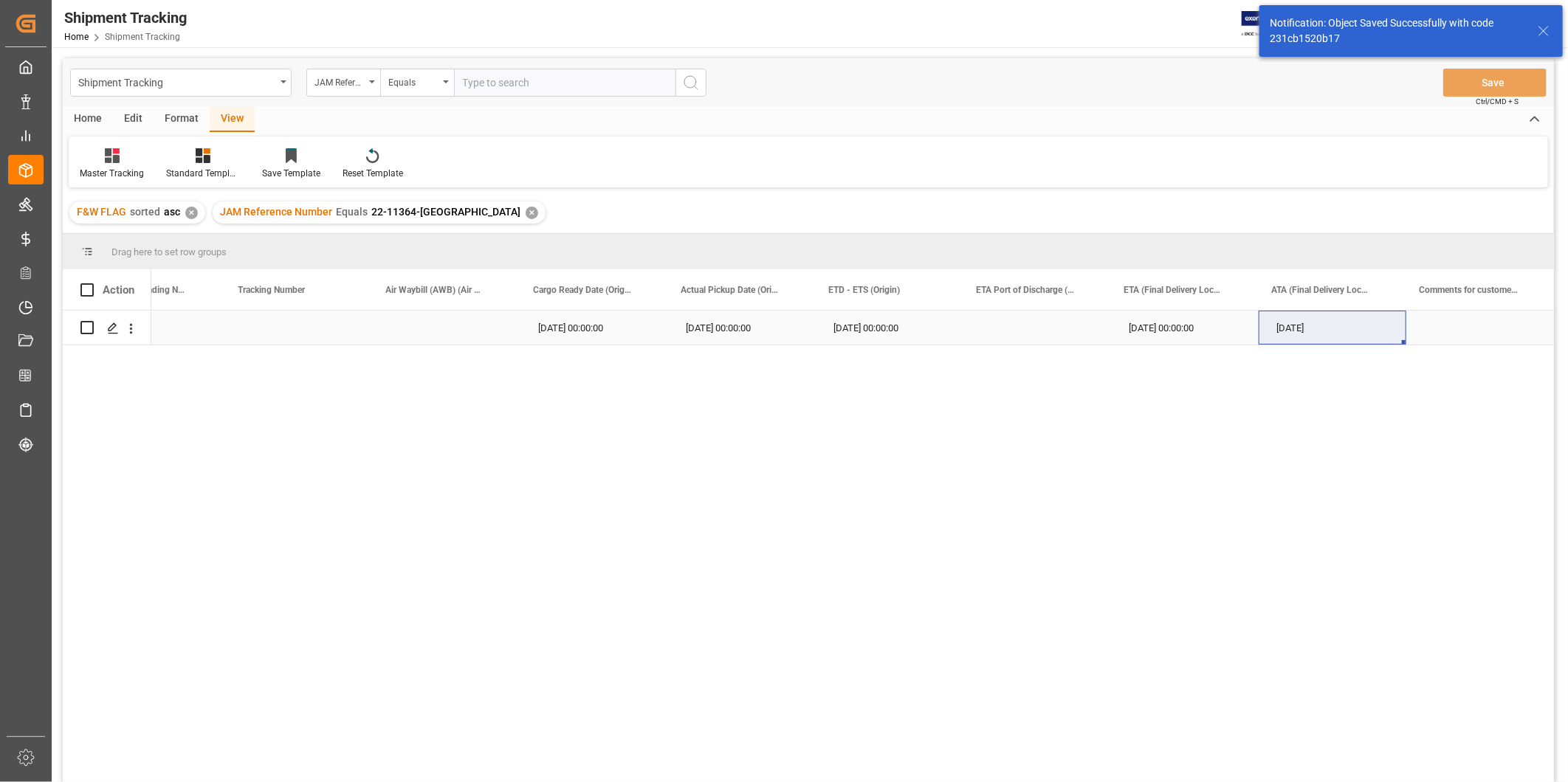
click at [1162, 323] on div "[DATE] 00:00:00" at bounding box center [1185, 328] width 148 height 34
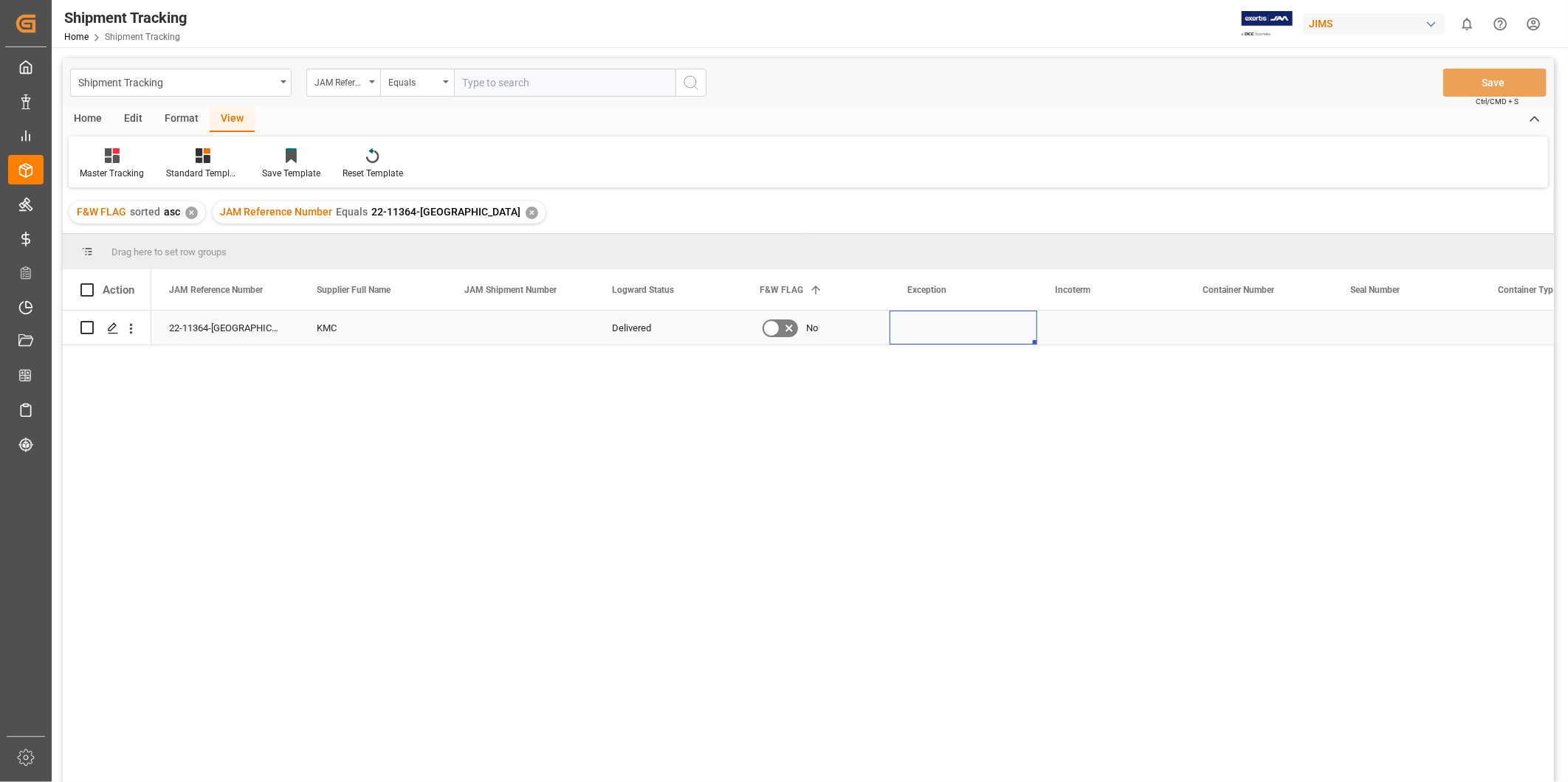
scroll to position [0, 226]
